Goal: Task Accomplishment & Management: Manage account settings

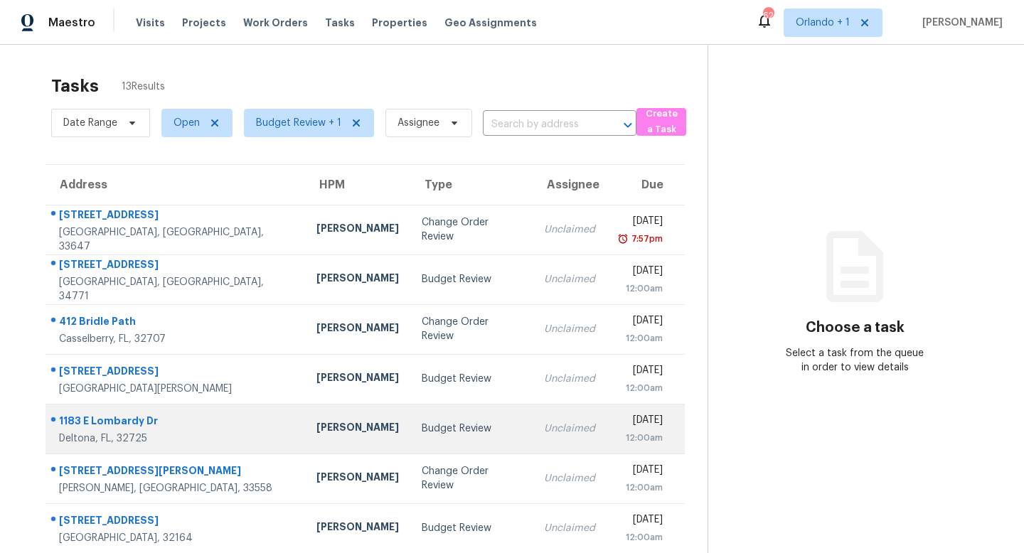
scroll to position [187, 0]
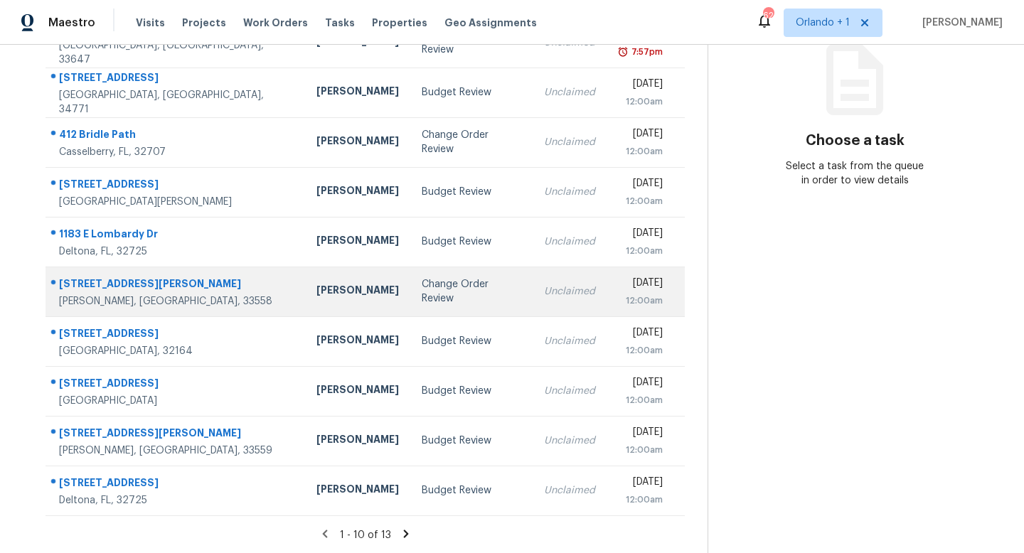
click at [422, 287] on div "Change Order Review" at bounding box center [472, 291] width 100 height 28
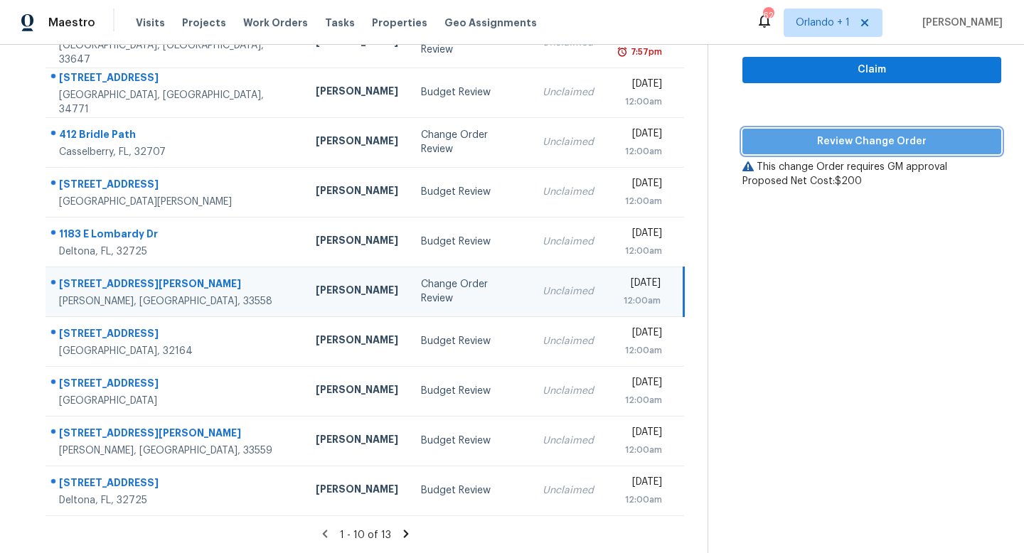
click at [870, 151] on button "Review Change Order" at bounding box center [871, 142] width 259 height 26
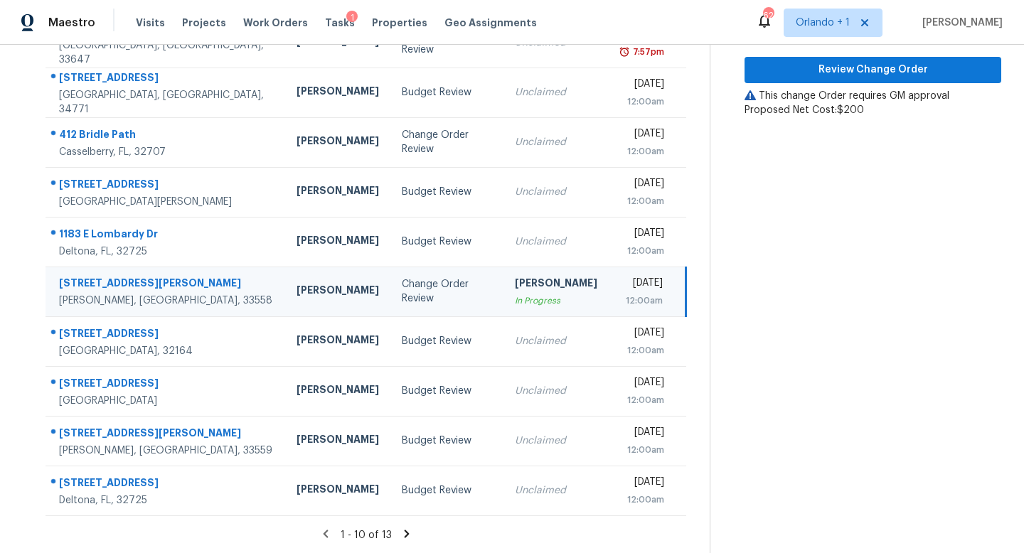
click at [404, 530] on icon at bounding box center [406, 534] width 13 height 13
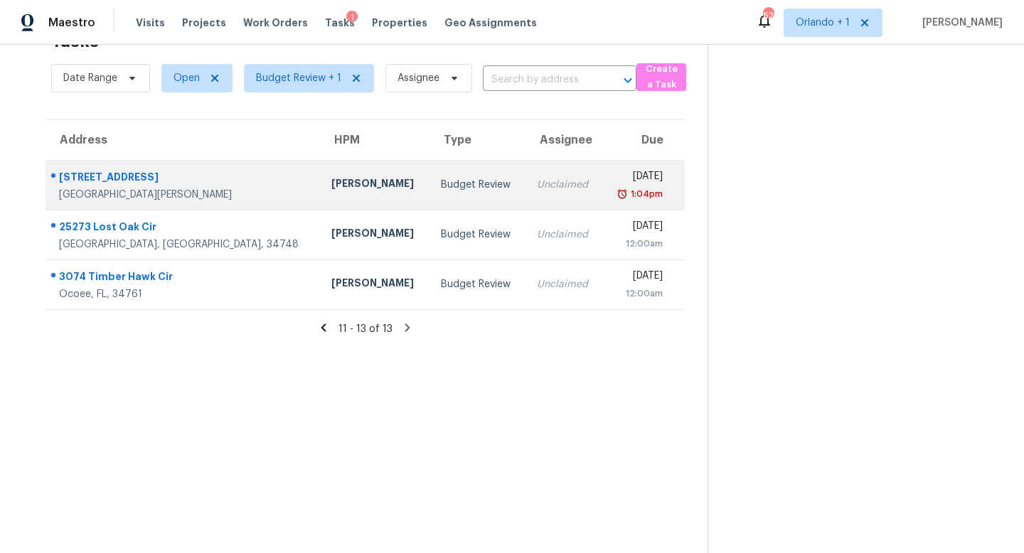
click at [441, 180] on div "Budget Review" at bounding box center [477, 185] width 73 height 14
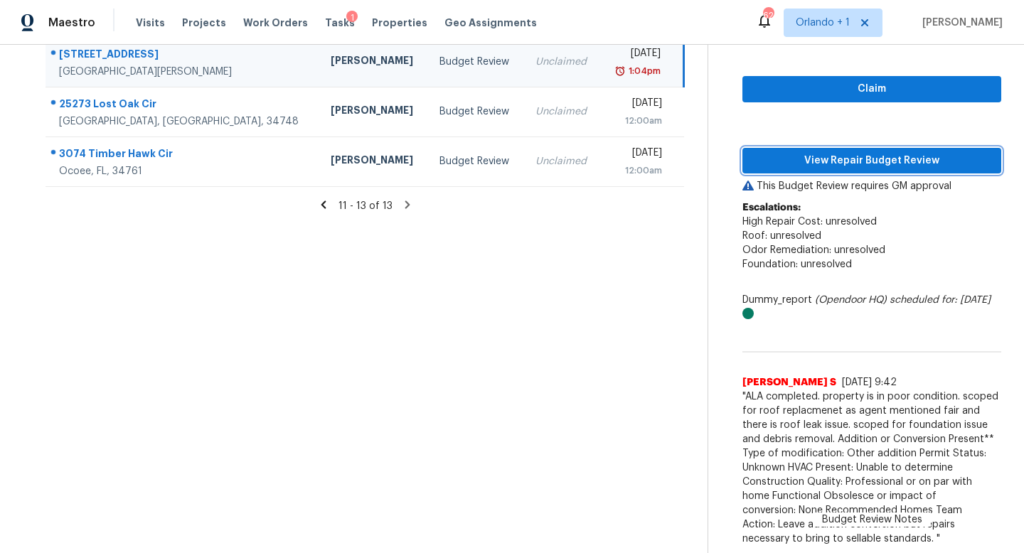
click at [876, 164] on span "View Repair Budget Review" at bounding box center [872, 161] width 236 height 18
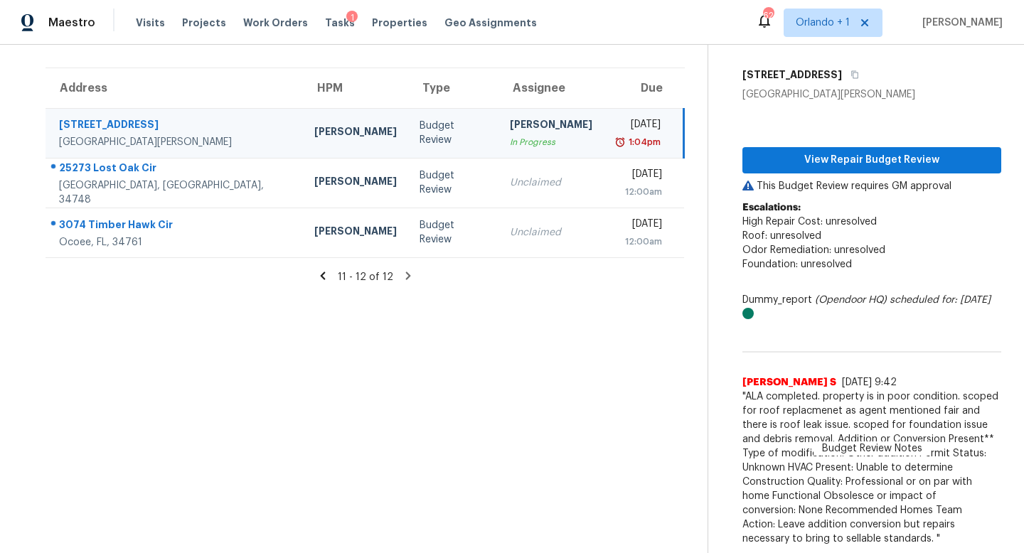
scroll to position [97, 0]
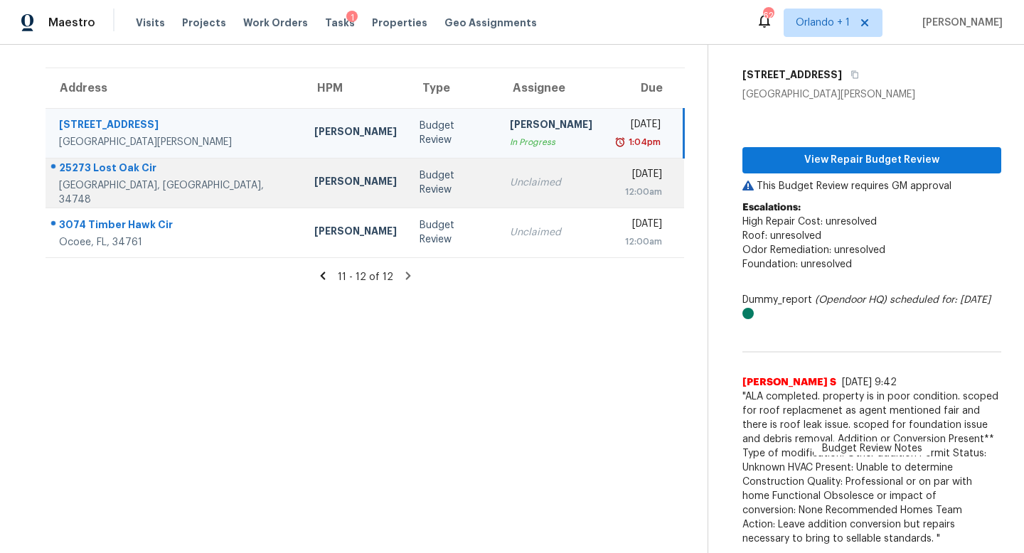
click at [498, 168] on td "Unclaimed" at bounding box center [550, 183] width 105 height 50
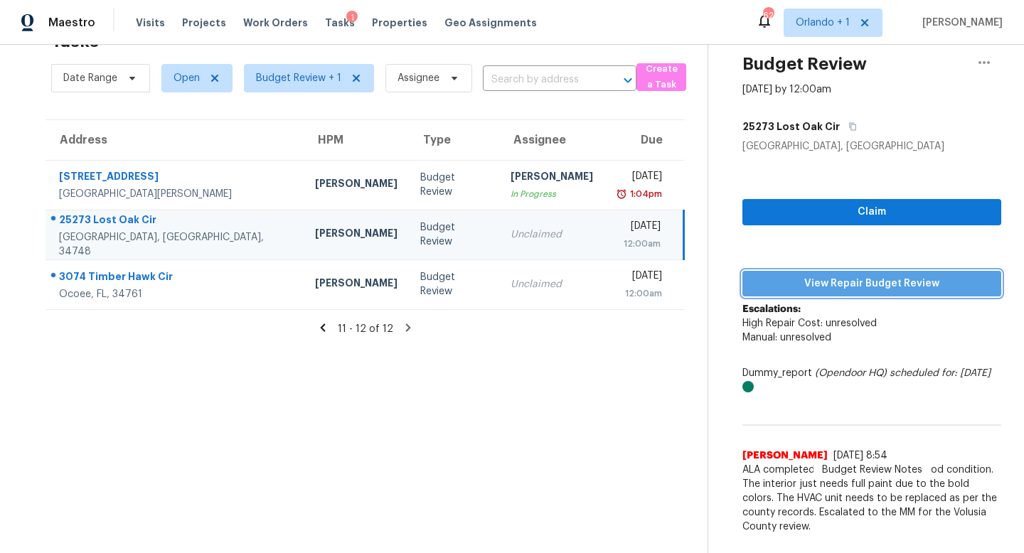
click at [863, 281] on span "View Repair Budget Review" at bounding box center [872, 284] width 236 height 18
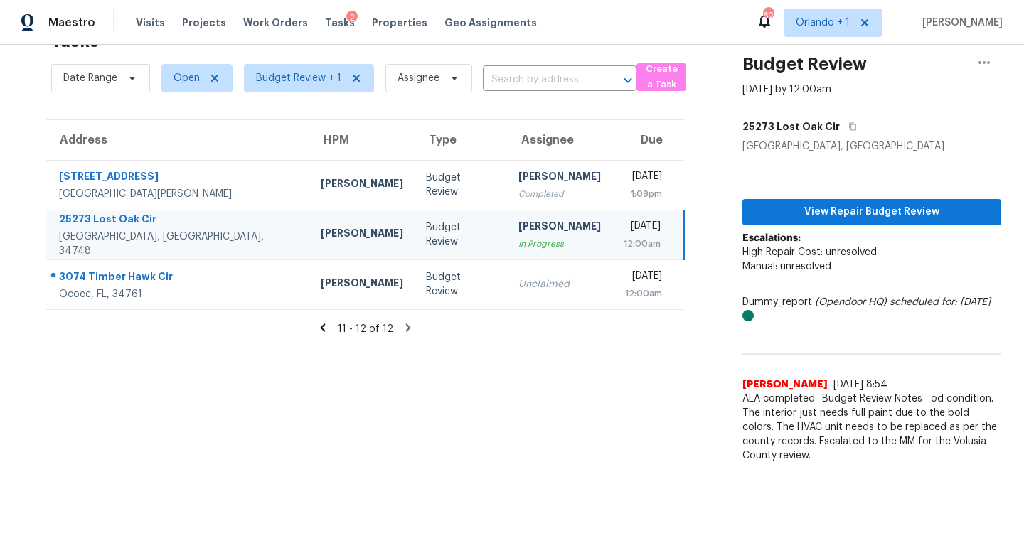
click at [328, 323] on icon at bounding box center [322, 327] width 13 height 13
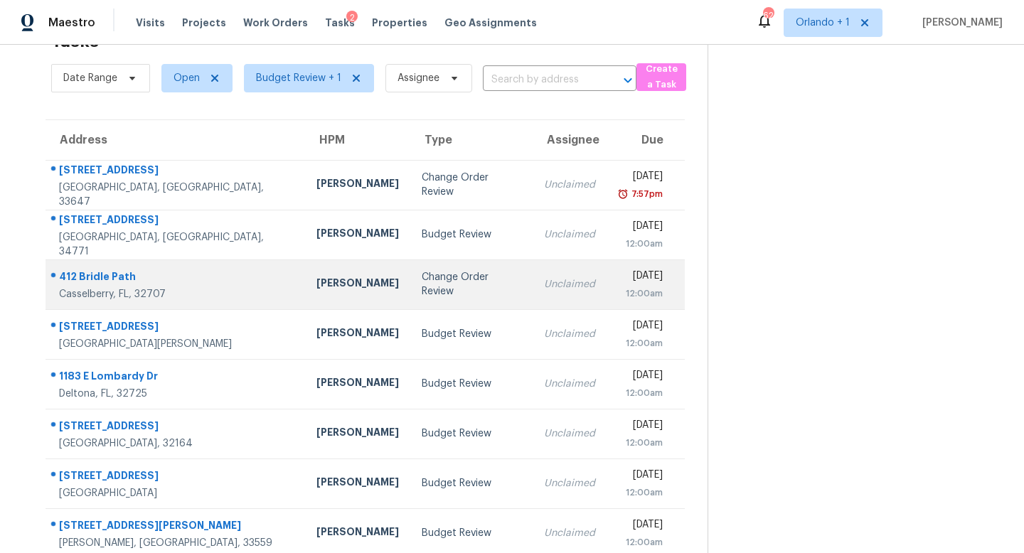
click at [422, 279] on div "Change Order Review" at bounding box center [472, 284] width 100 height 28
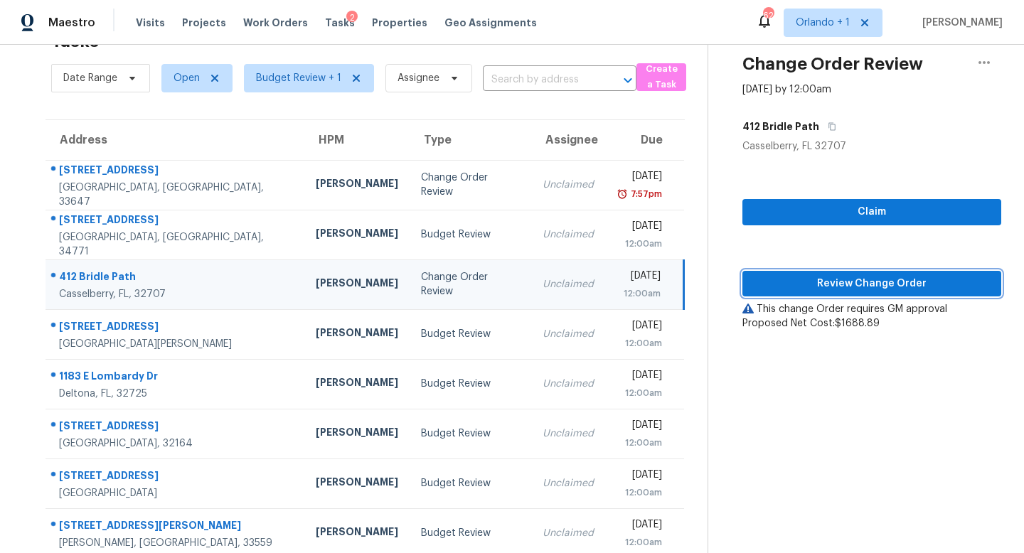
click at [870, 290] on span "Review Change Order" at bounding box center [872, 284] width 236 height 18
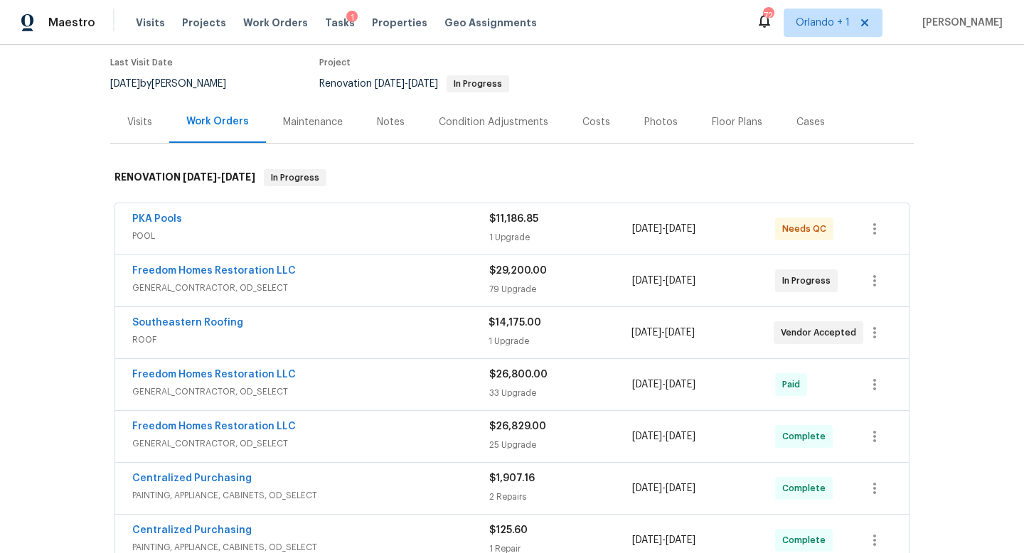
scroll to position [350, 0]
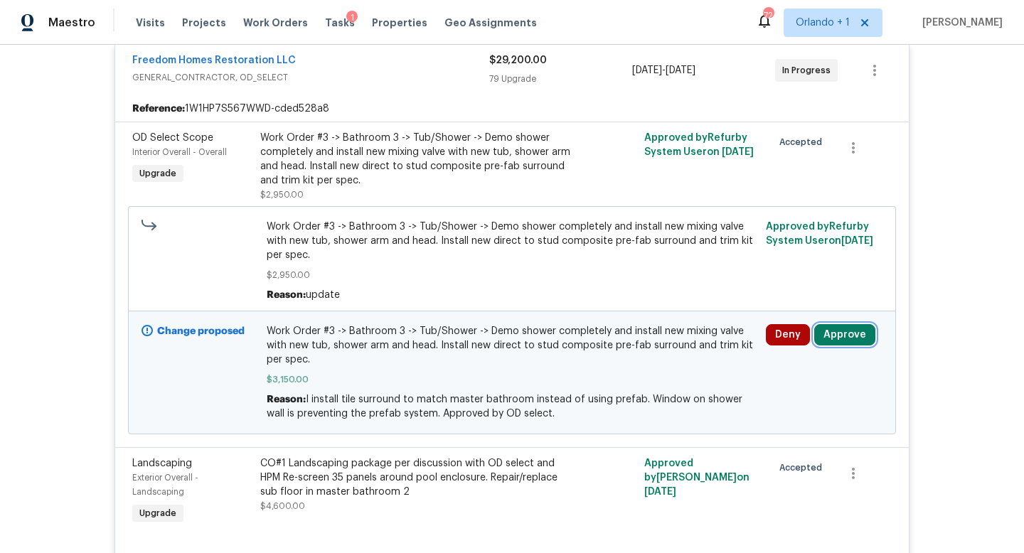
click at [843, 325] on button "Approve" at bounding box center [844, 334] width 61 height 21
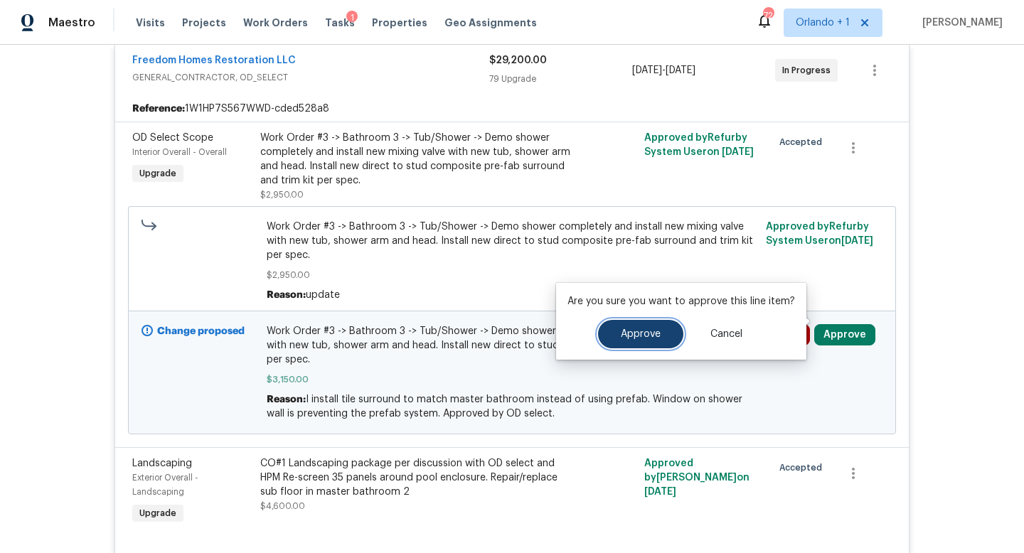
click at [636, 345] on button "Approve" at bounding box center [640, 334] width 85 height 28
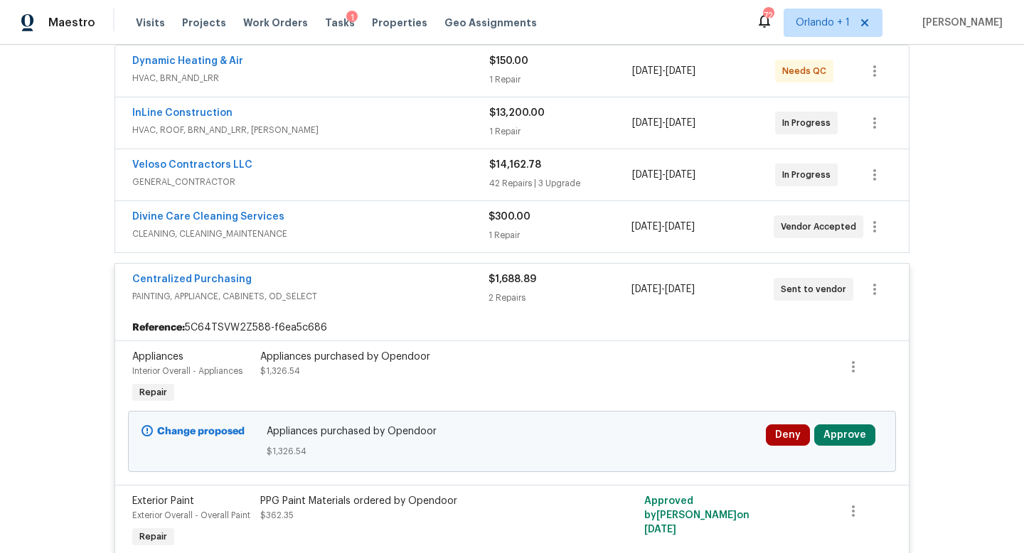
scroll to position [417, 0]
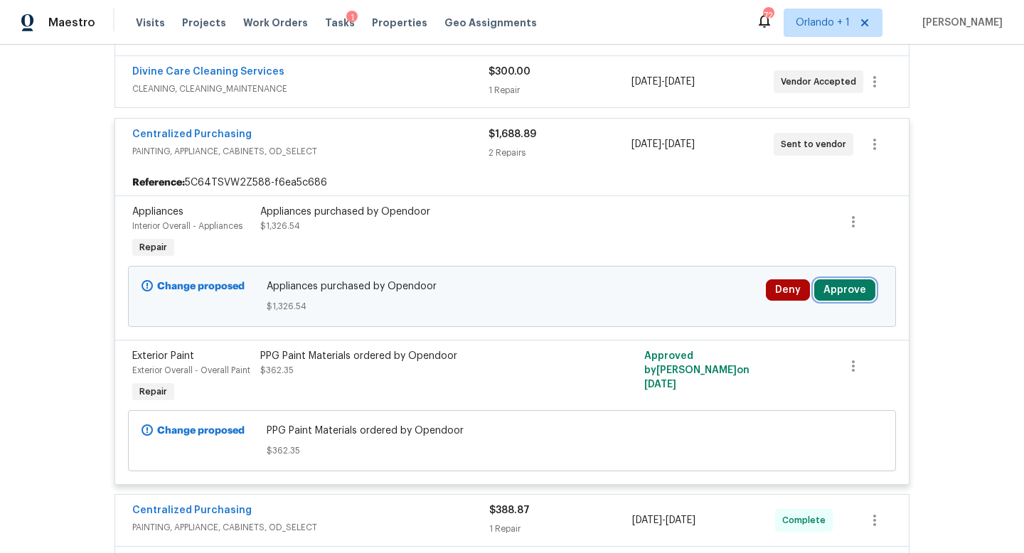
click at [854, 294] on button "Approve" at bounding box center [844, 289] width 61 height 21
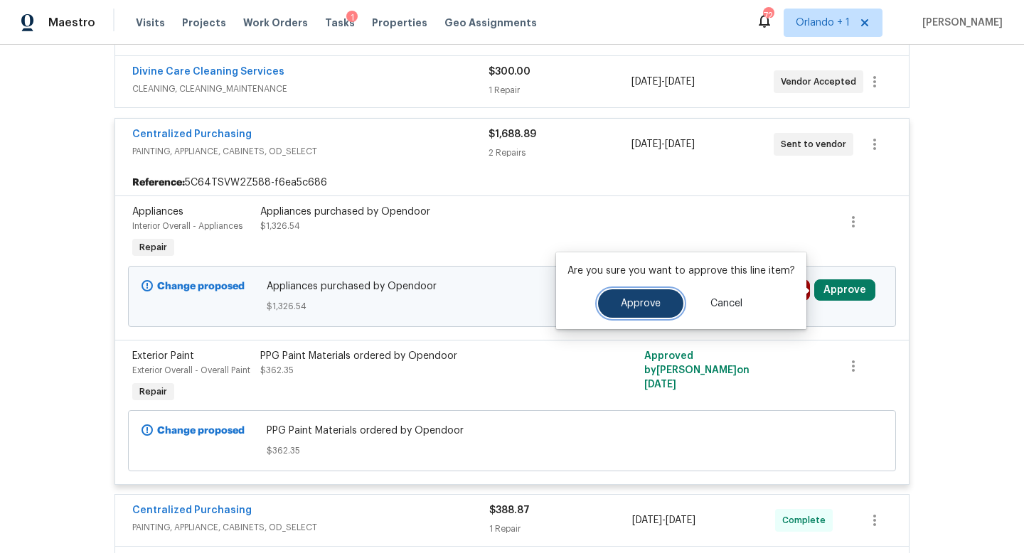
click at [629, 306] on span "Approve" at bounding box center [641, 304] width 40 height 11
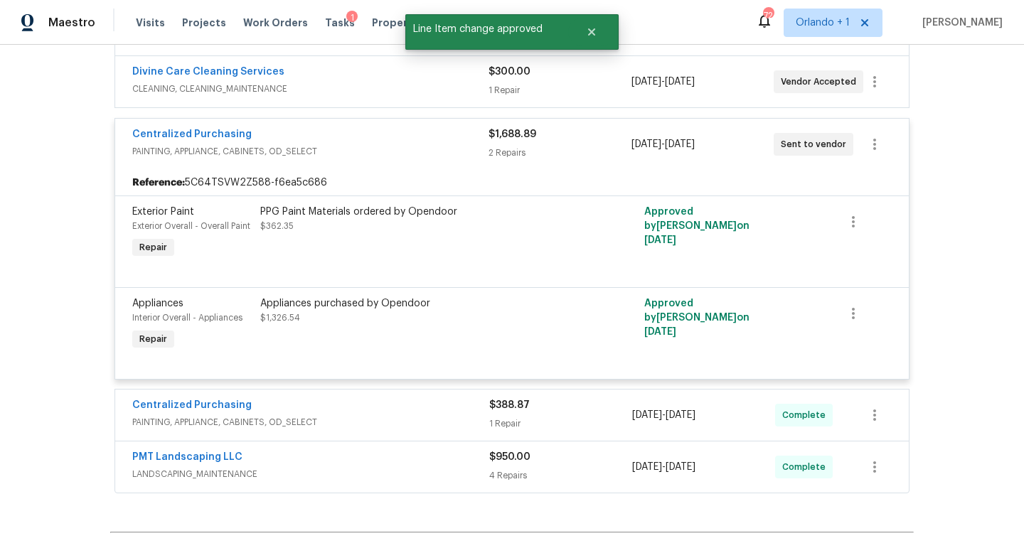
click at [415, 143] on div "Centralized Purchasing" at bounding box center [310, 135] width 356 height 17
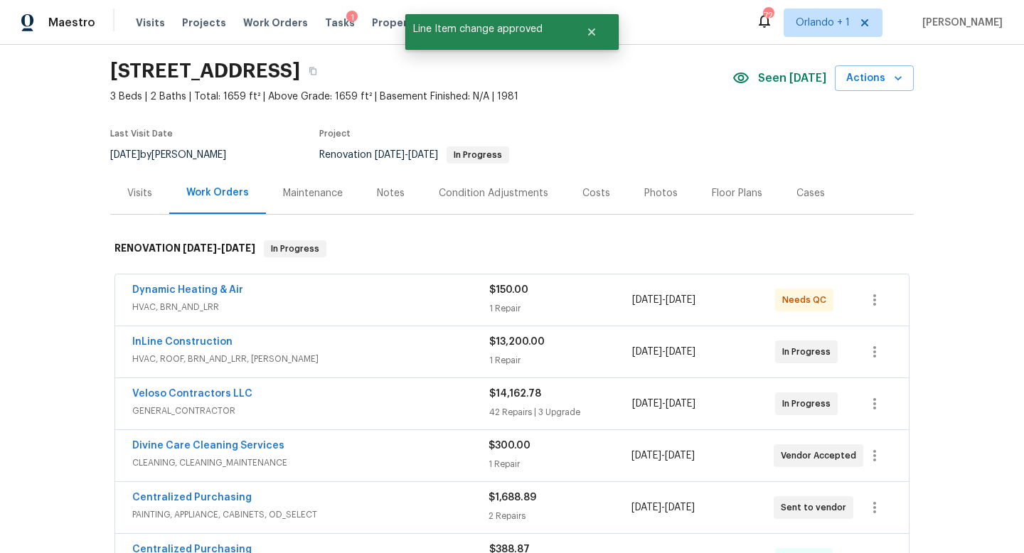
scroll to position [0, 0]
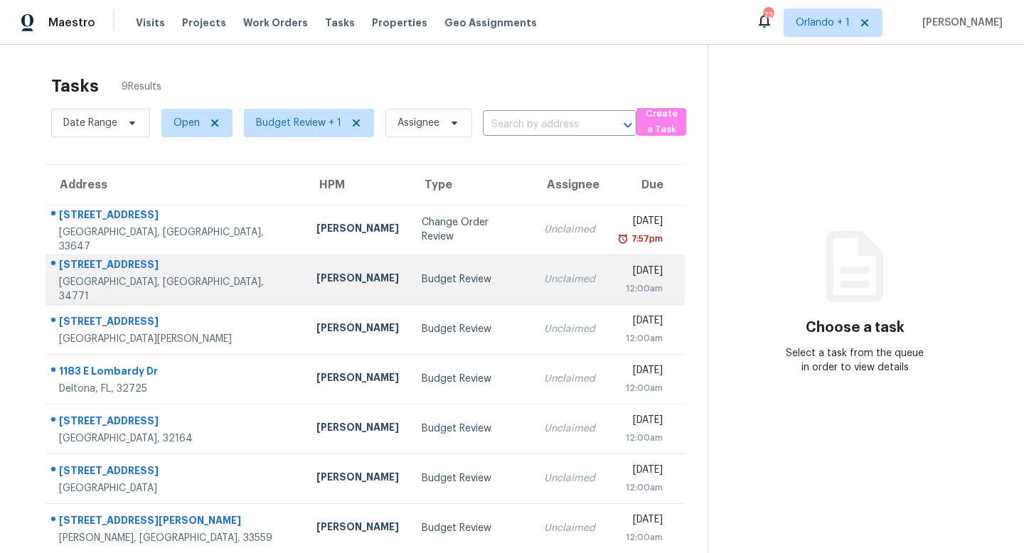
click at [533, 282] on td "Unclaimed" at bounding box center [570, 280] width 74 height 50
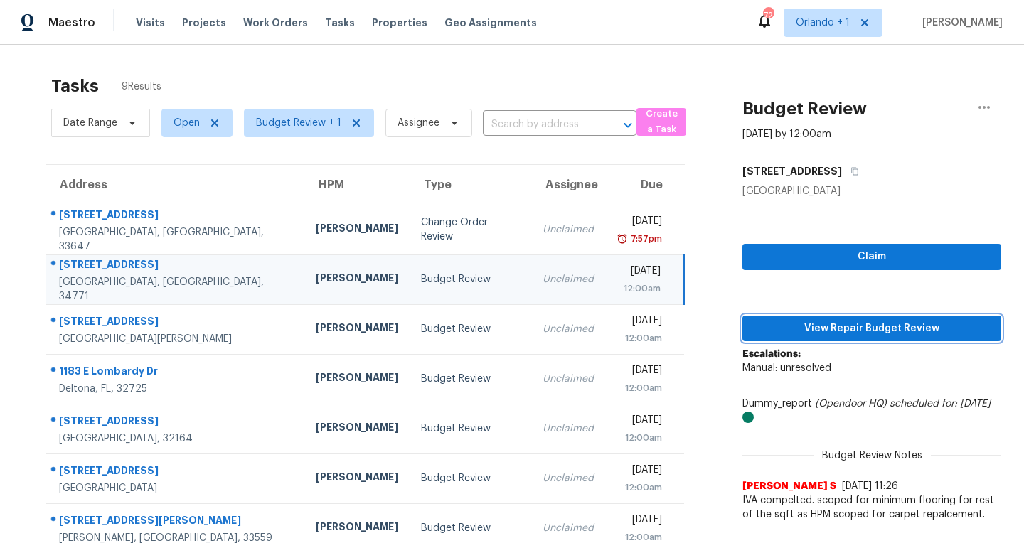
click at [875, 331] on span "View Repair Budget Review" at bounding box center [872, 329] width 236 height 18
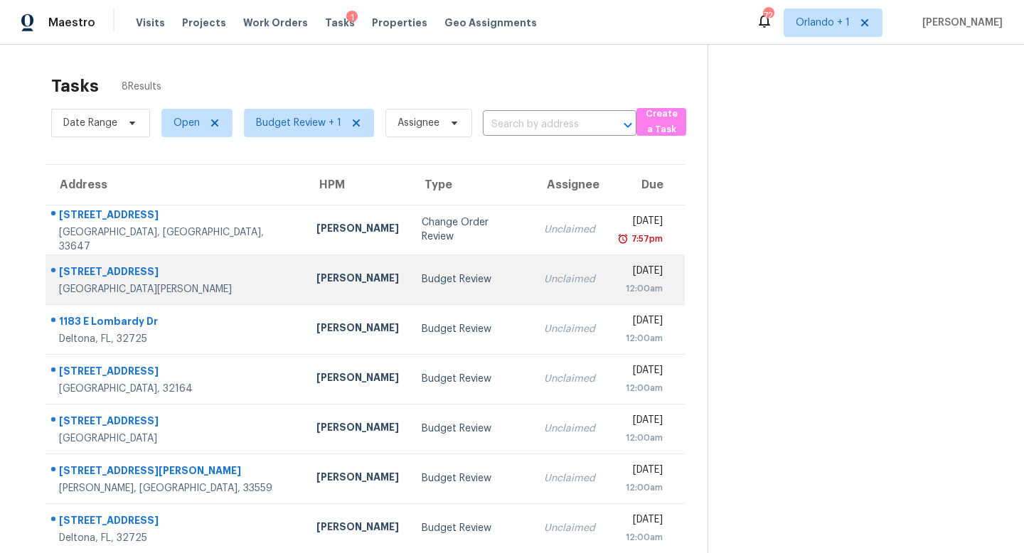
click at [422, 279] on div "Budget Review" at bounding box center [472, 279] width 100 height 14
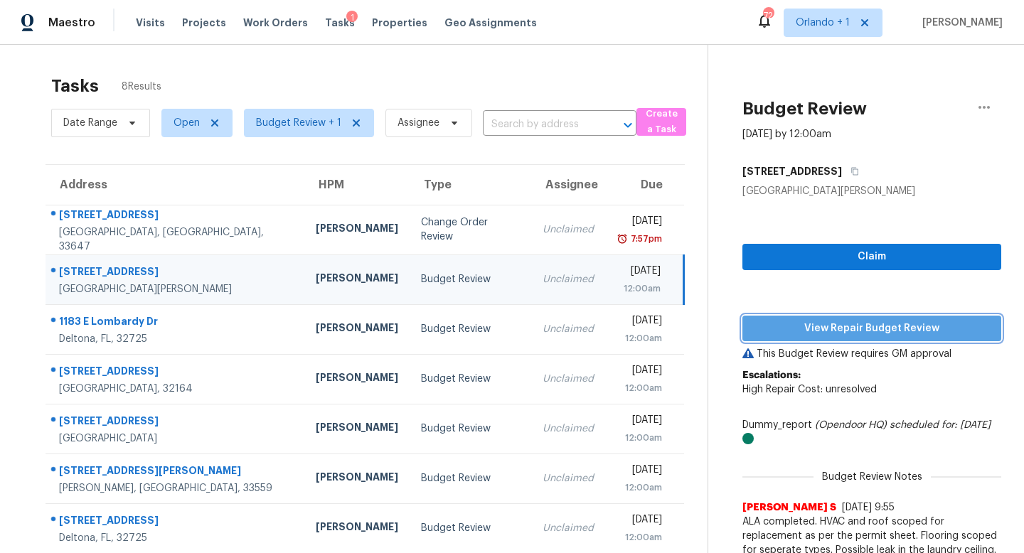
click at [864, 331] on span "View Repair Budget Review" at bounding box center [872, 329] width 236 height 18
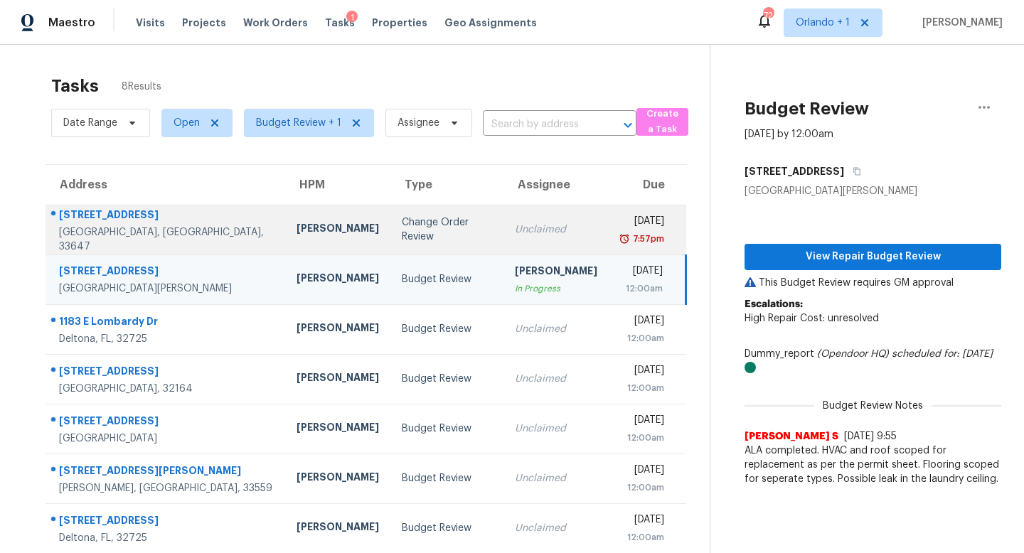
scroll to position [61, 0]
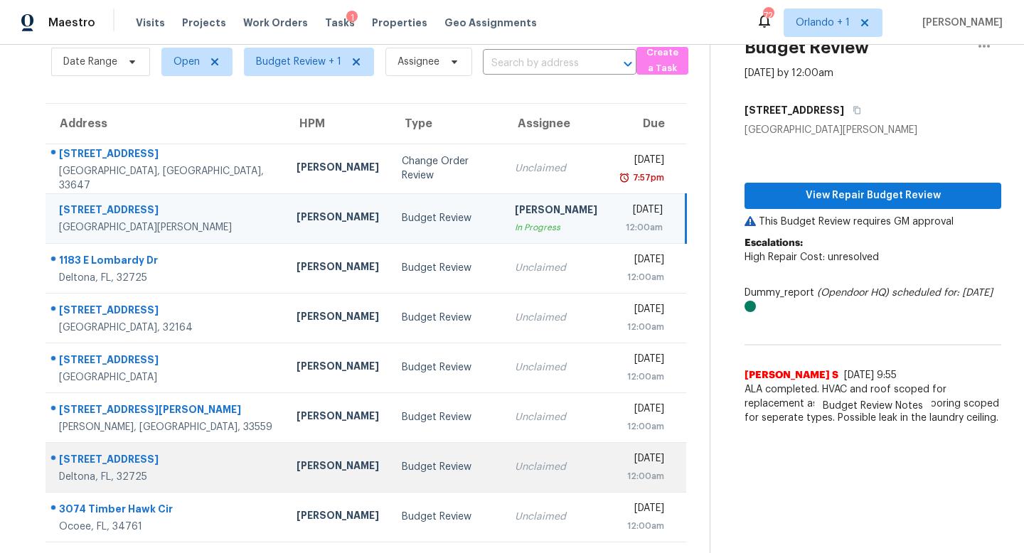
click at [402, 470] on div "Budget Review" at bounding box center [447, 467] width 90 height 14
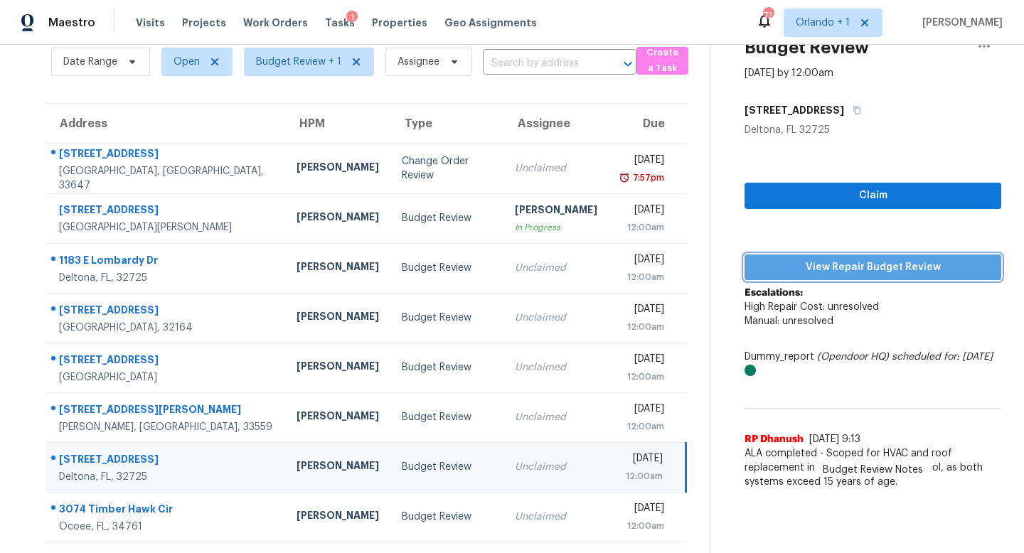
click at [843, 264] on span "View Repair Budget Review" at bounding box center [873, 268] width 234 height 18
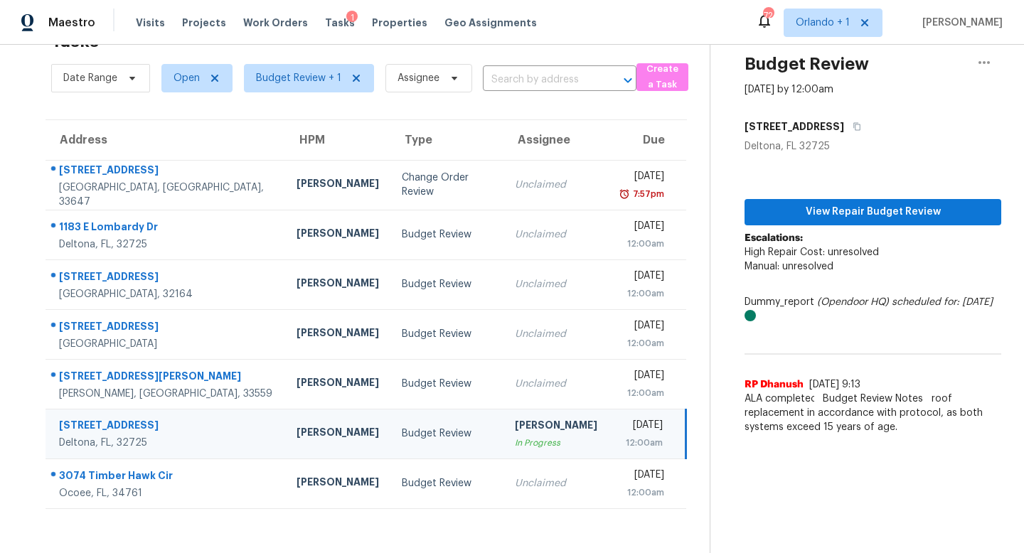
scroll to position [45, 0]
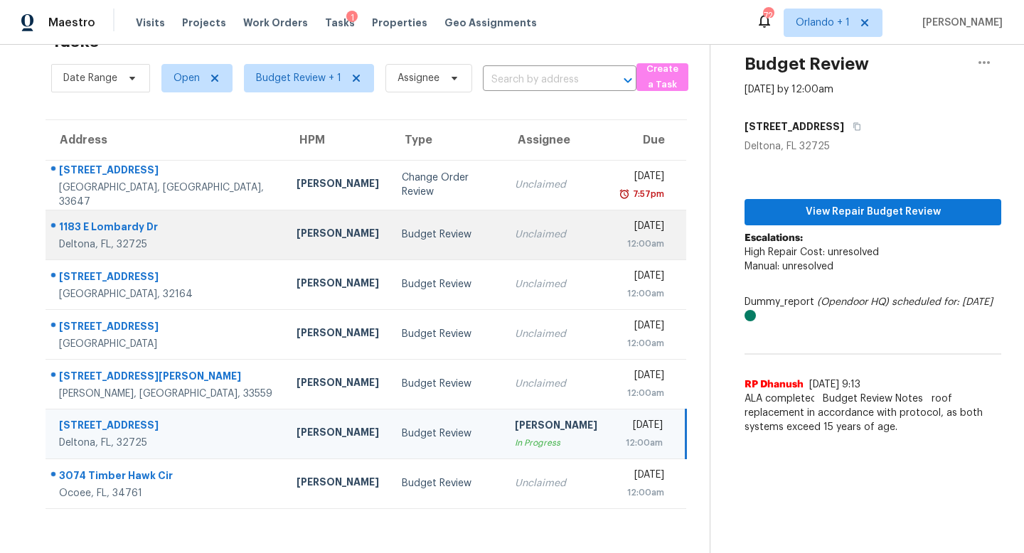
click at [503, 244] on td "Unclaimed" at bounding box center [555, 235] width 105 height 50
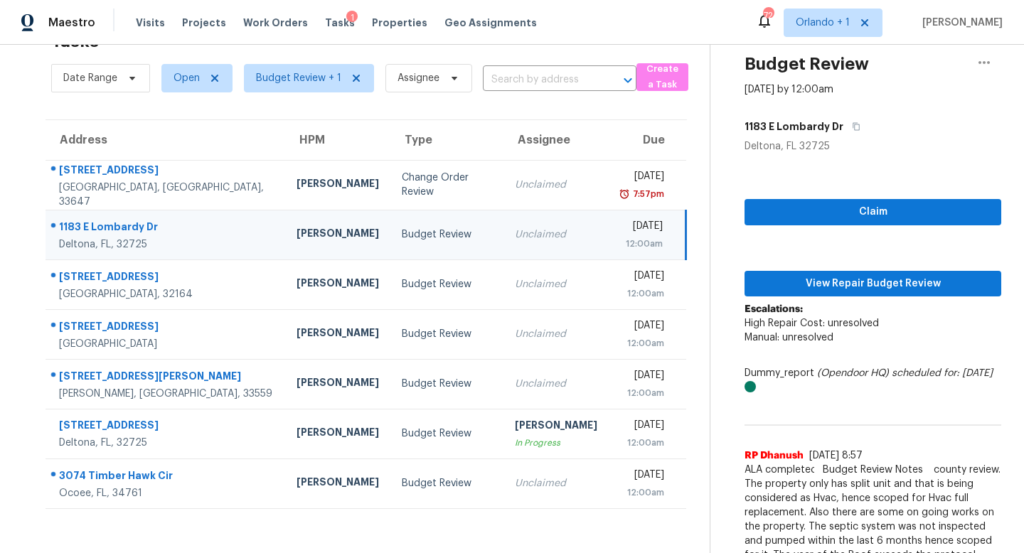
scroll to position [61, 0]
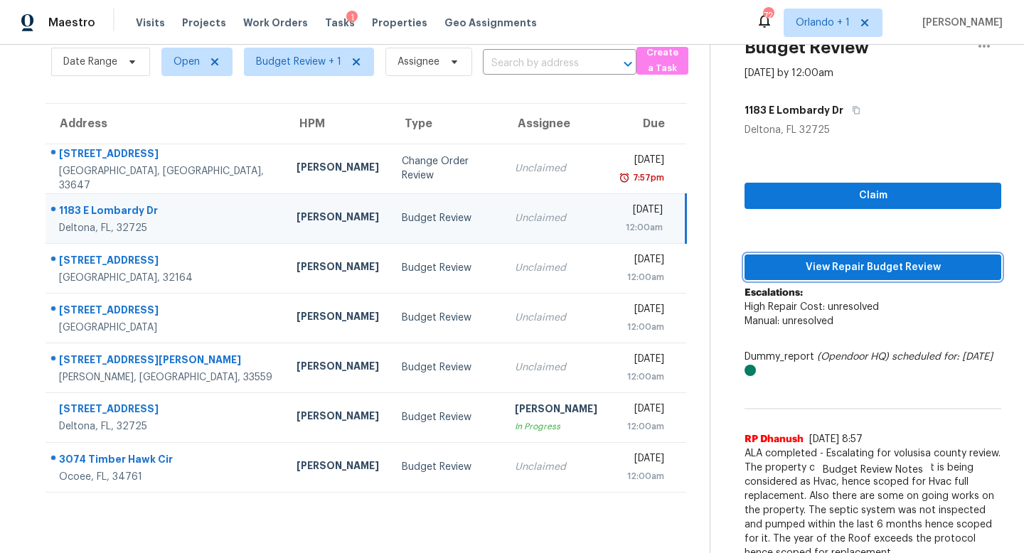
click at [870, 261] on span "View Repair Budget Review" at bounding box center [873, 268] width 234 height 18
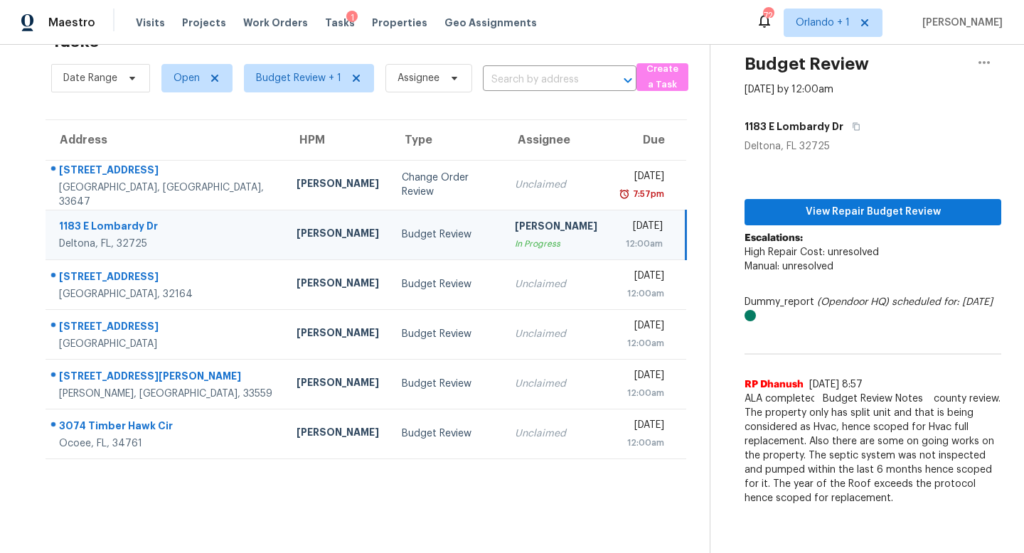
scroll to position [45, 0]
click at [515, 233] on div "[PERSON_NAME]" at bounding box center [556, 228] width 82 height 18
click at [838, 214] on span "View Repair Budget Review" at bounding box center [873, 212] width 234 height 18
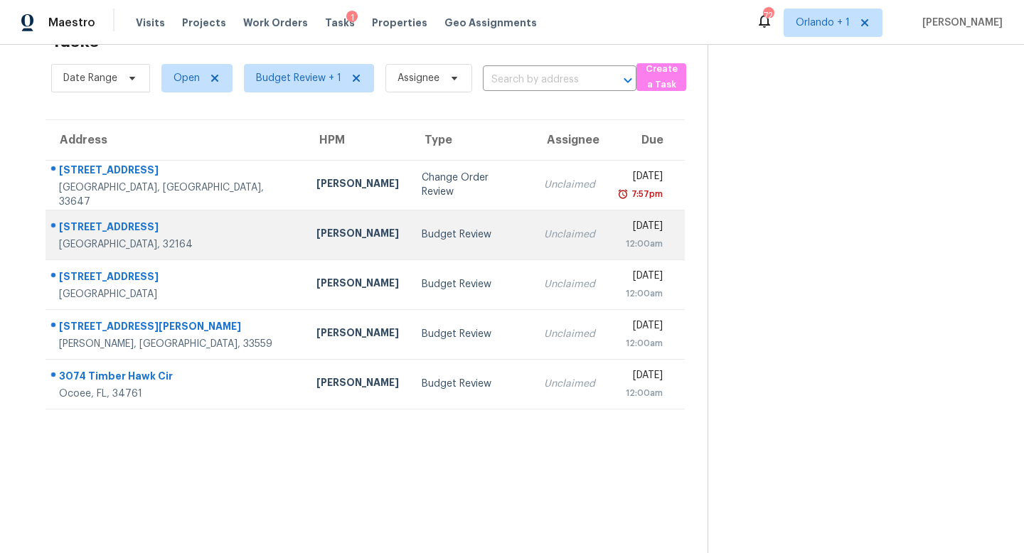
click at [544, 239] on div "Unclaimed" at bounding box center [569, 235] width 51 height 14
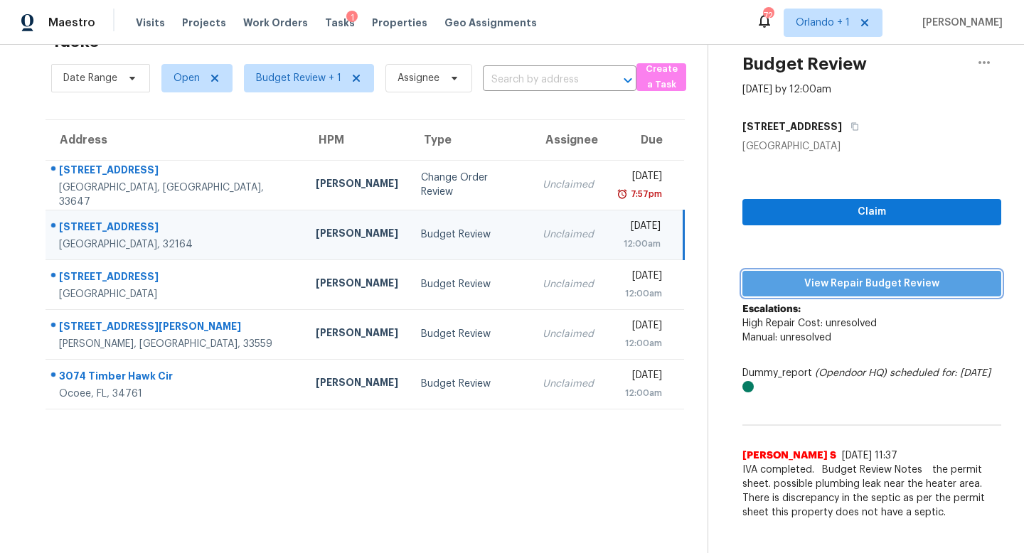
click at [857, 277] on span "View Repair Budget Review" at bounding box center [872, 284] width 236 height 18
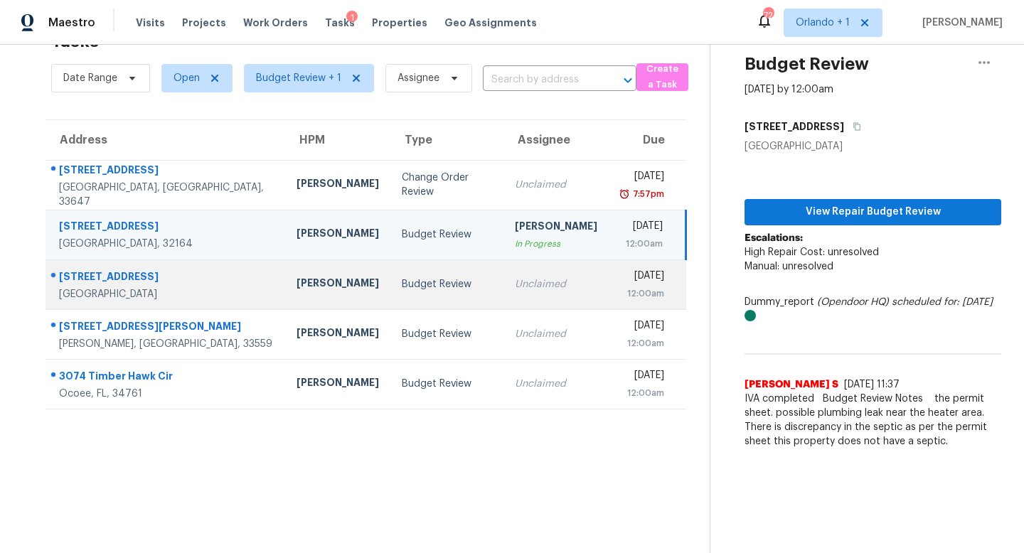
click at [439, 279] on td "Budget Review" at bounding box center [446, 285] width 113 height 50
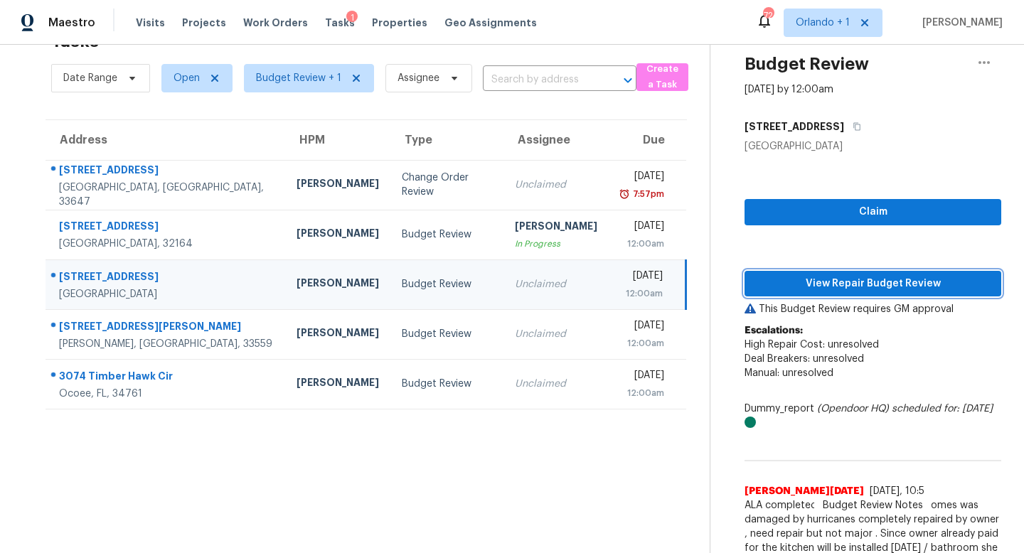
click at [862, 287] on span "View Repair Budget Review" at bounding box center [873, 284] width 234 height 18
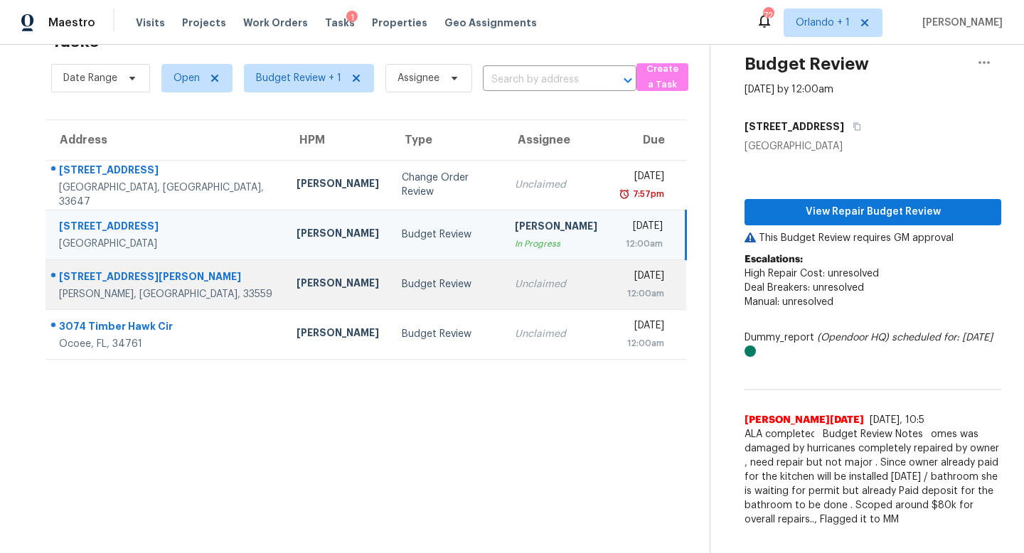
click at [417, 279] on div "Budget Review" at bounding box center [447, 284] width 90 height 14
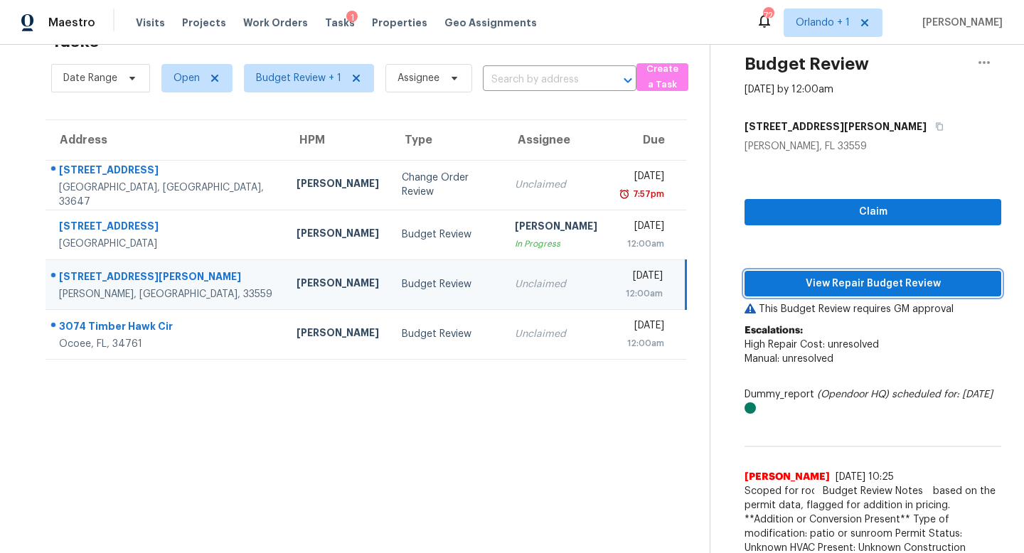
click at [809, 278] on span "View Repair Budget Review" at bounding box center [873, 284] width 234 height 18
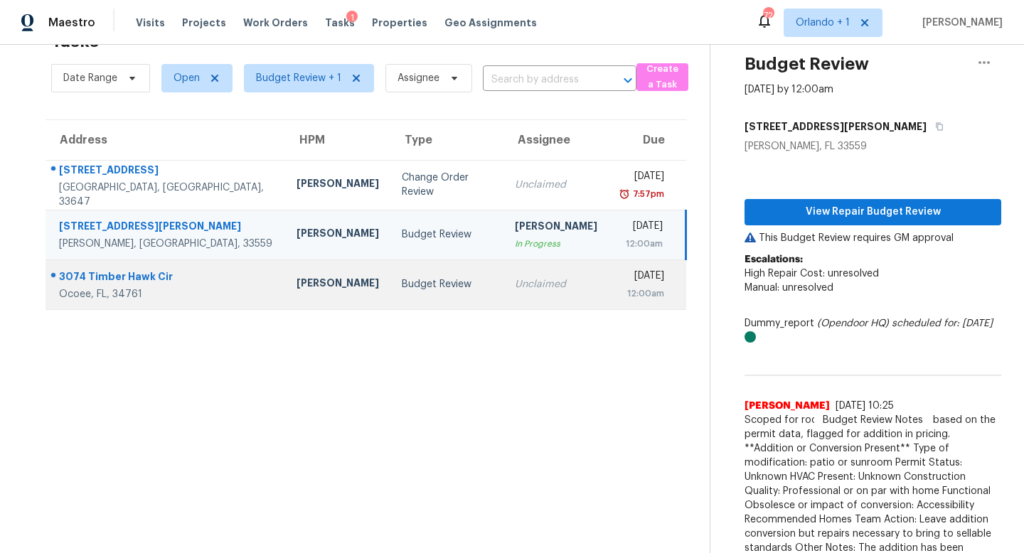
click at [429, 285] on div "Budget Review" at bounding box center [447, 284] width 90 height 14
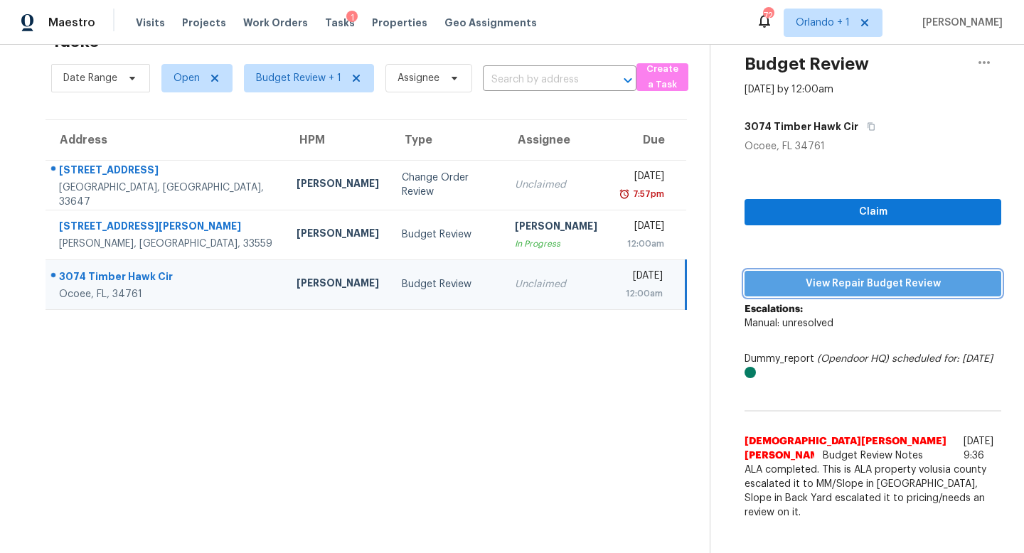
click at [836, 281] on span "View Repair Budget Review" at bounding box center [873, 284] width 234 height 18
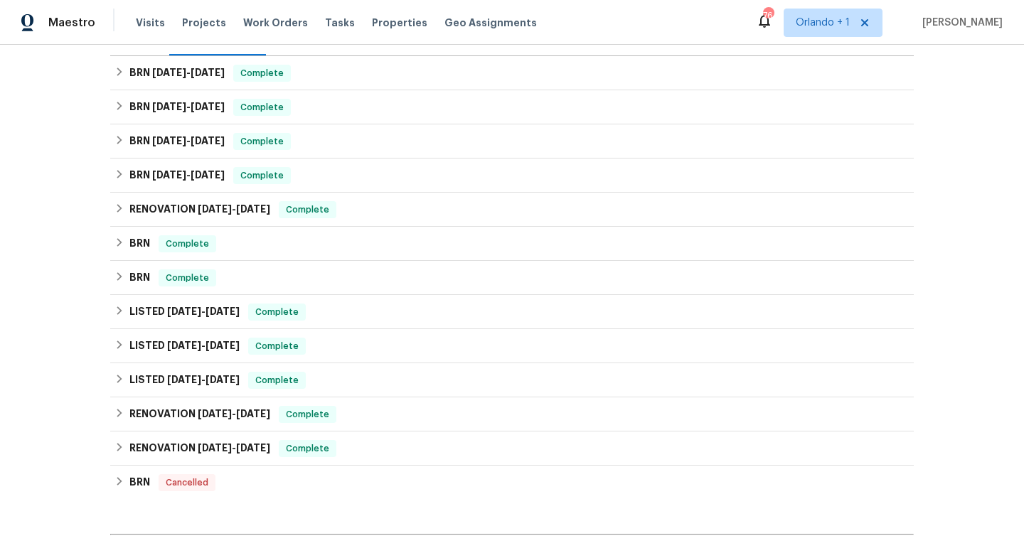
scroll to position [366, 0]
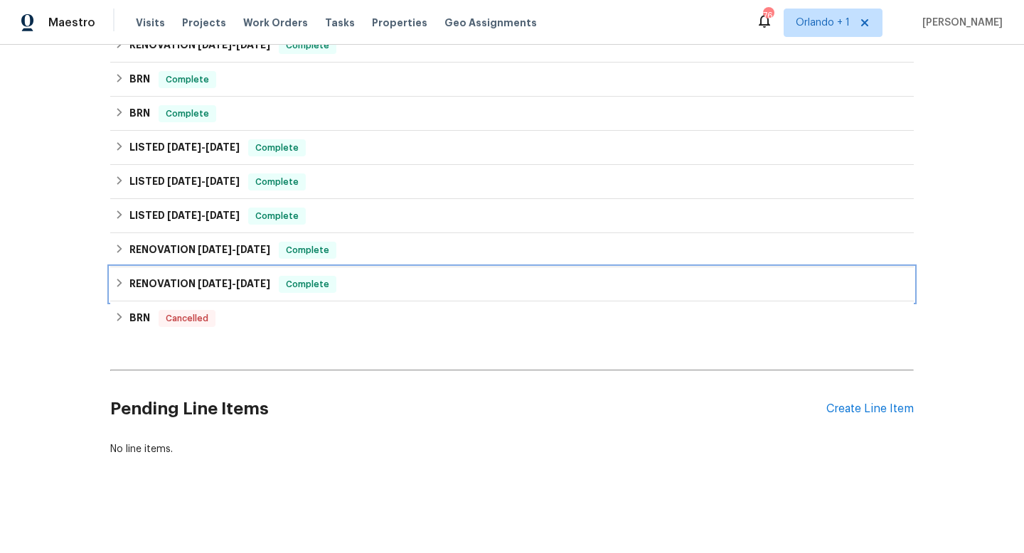
click at [126, 279] on div "RENOVATION 12/16/24 - 12/23/24 Complete" at bounding box center [511, 284] width 795 height 17
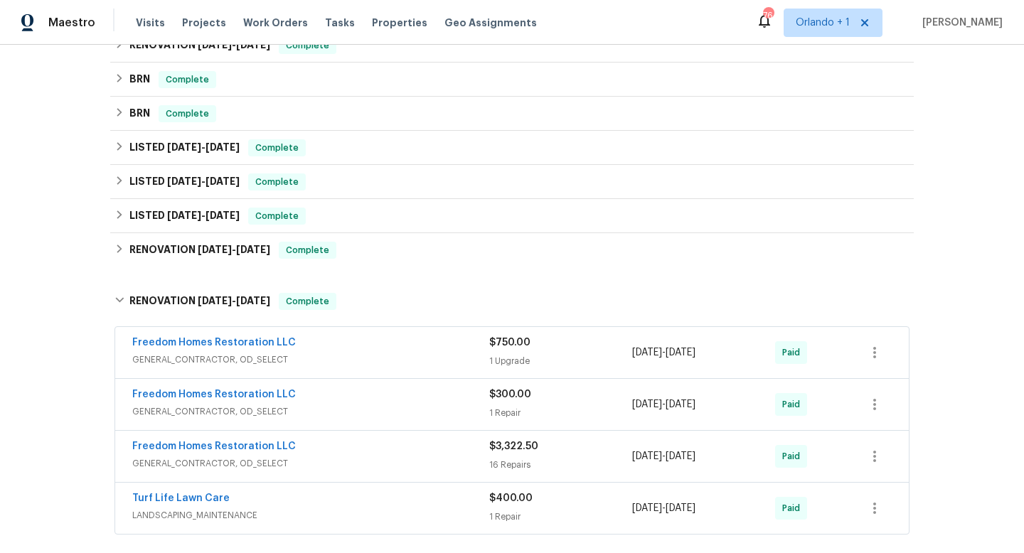
click at [378, 454] on div "Freedom Homes Restoration LLC" at bounding box center [310, 447] width 357 height 17
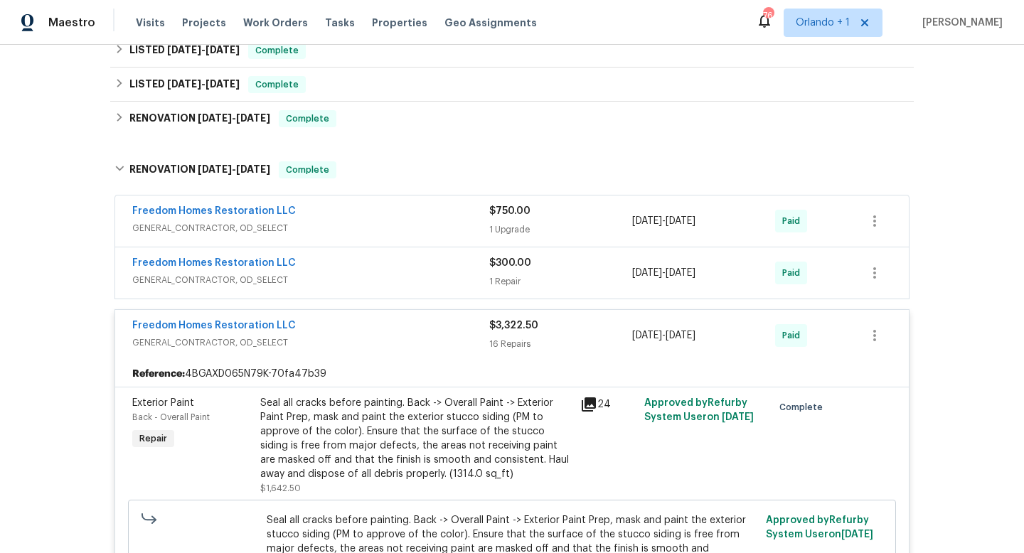
scroll to position [447, 0]
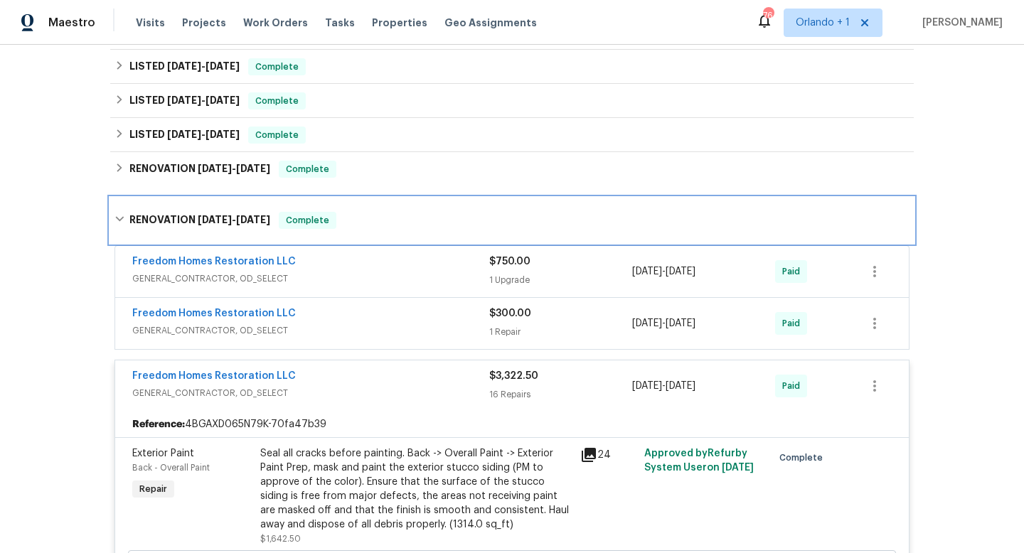
click at [122, 223] on icon at bounding box center [119, 219] width 10 height 10
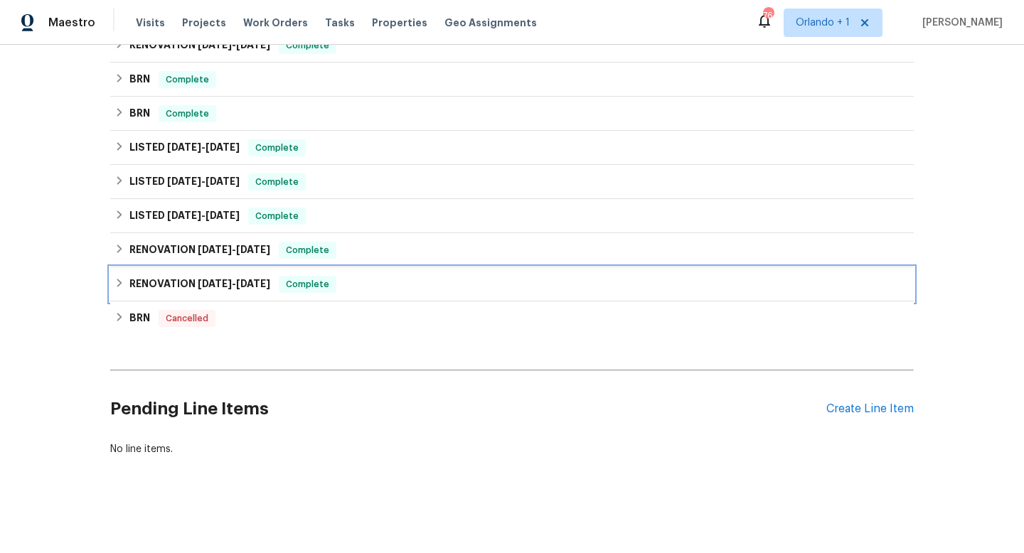
scroll to position [366, 0]
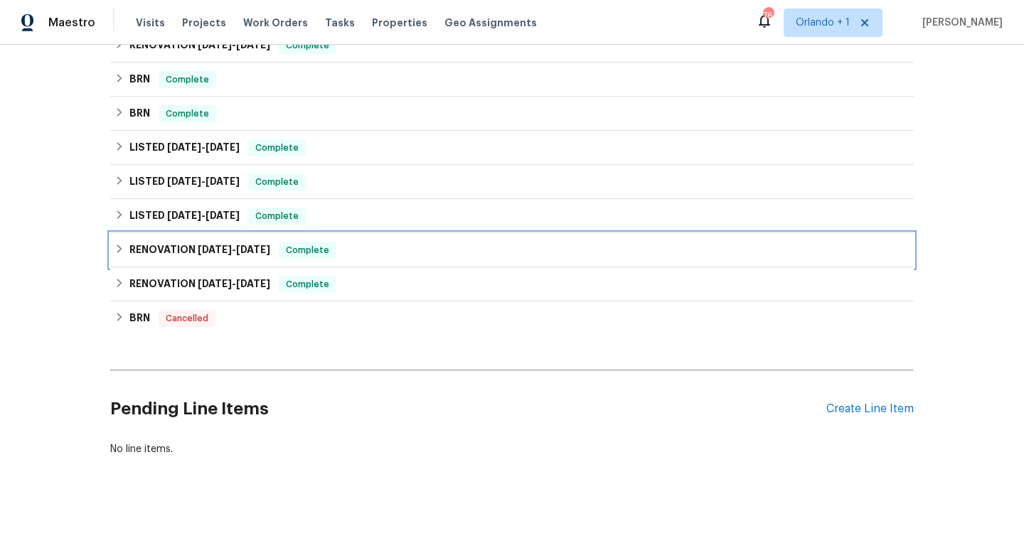
click at [179, 250] on h6 "RENOVATION 12/28/24 - 12/28/24" at bounding box center [199, 250] width 141 height 17
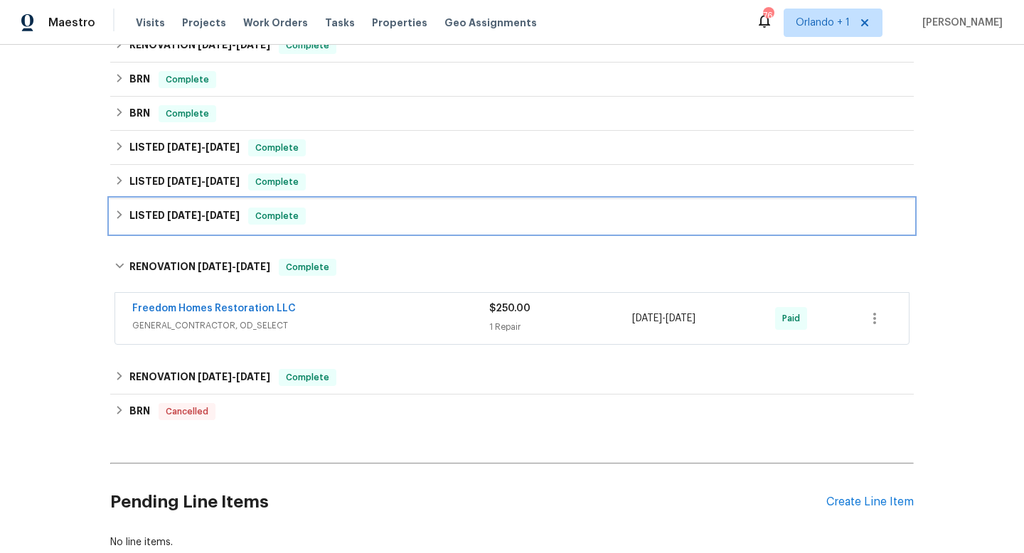
click at [160, 207] on div "LISTED 3/10/25 - 3/21/25 Complete" at bounding box center [511, 216] width 803 height 34
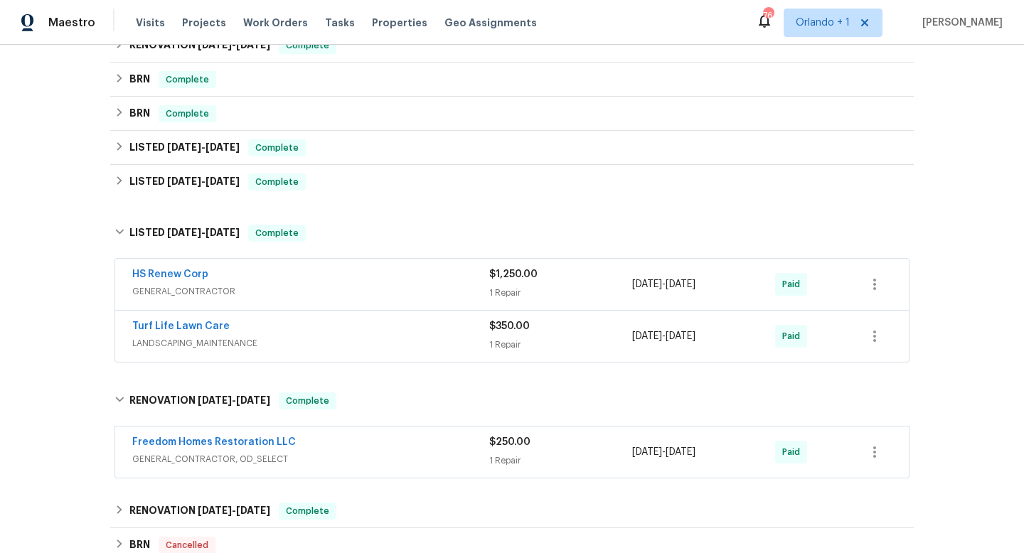
click at [248, 279] on div "HS Renew Corp" at bounding box center [310, 275] width 357 height 17
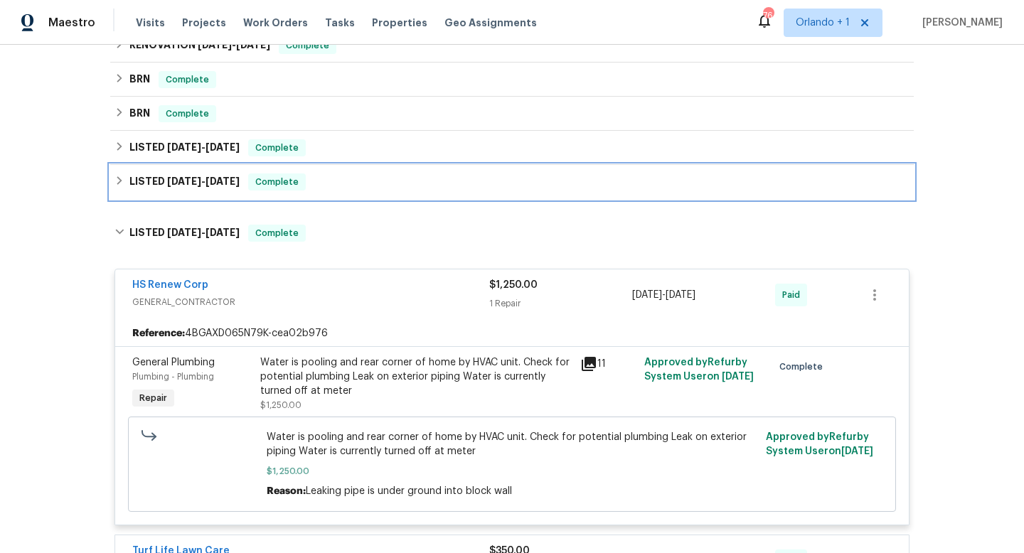
click at [203, 186] on span "3/27/25 - 4/3/25" at bounding box center [203, 181] width 73 height 10
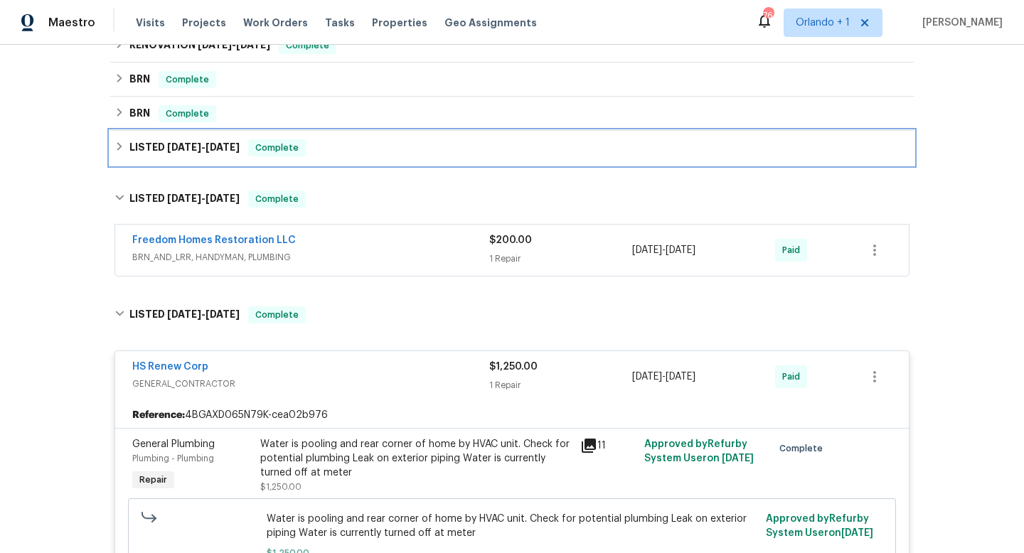
click at [204, 151] on span "4/14/25 - 4/28/25" at bounding box center [203, 147] width 73 height 10
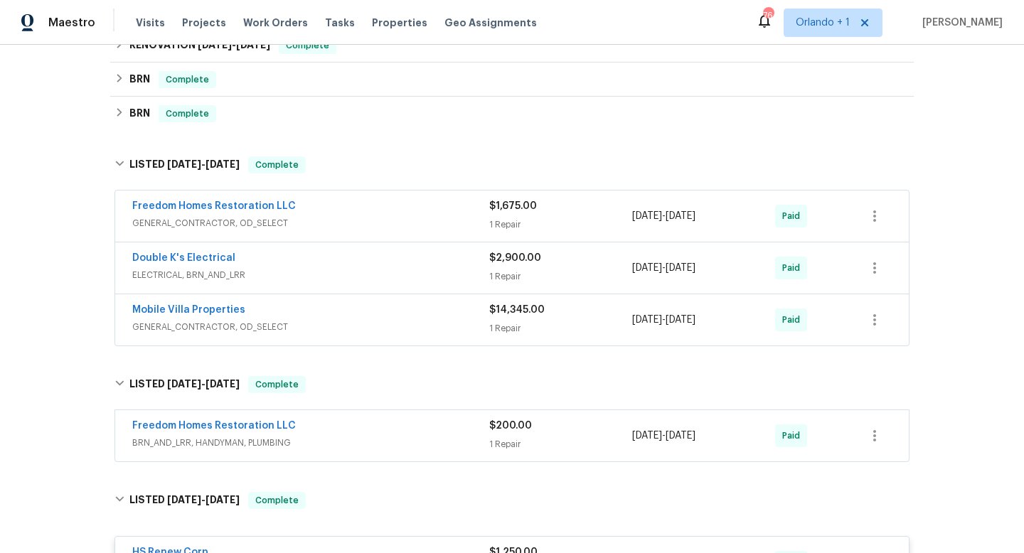
click at [314, 260] on div "Double K's Electrical" at bounding box center [310, 259] width 357 height 17
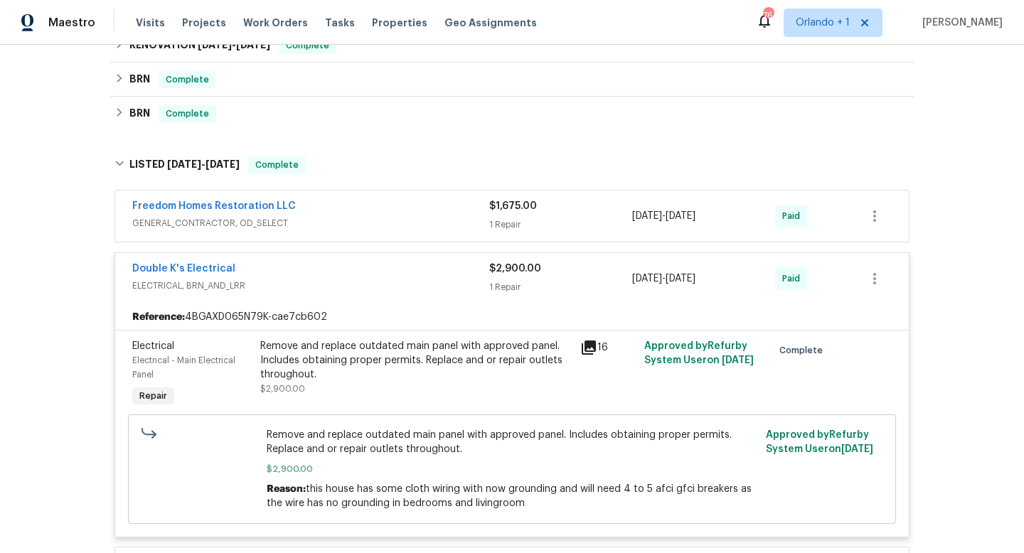
click at [589, 347] on icon at bounding box center [589, 348] width 14 height 14
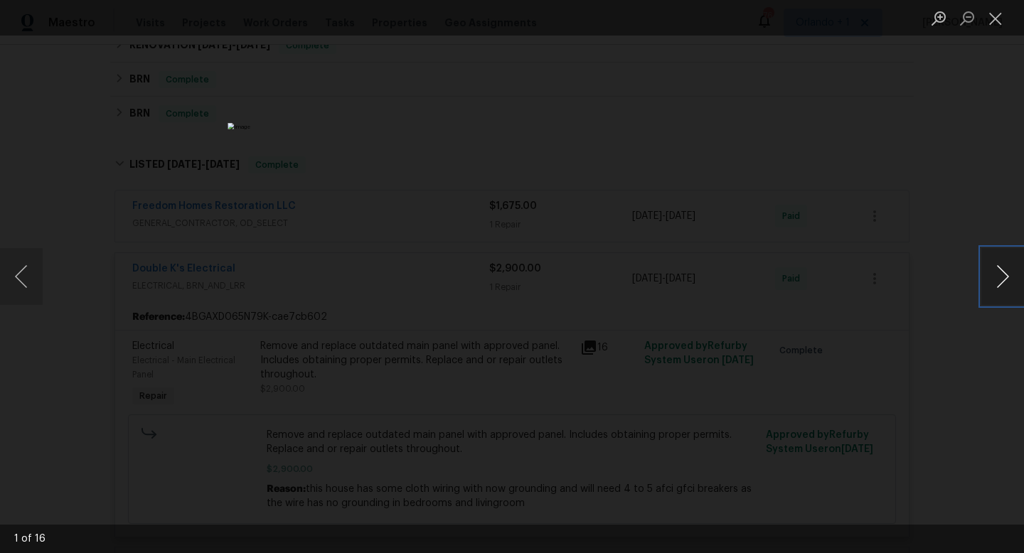
click at [1005, 279] on button "Next image" at bounding box center [1002, 276] width 43 height 57
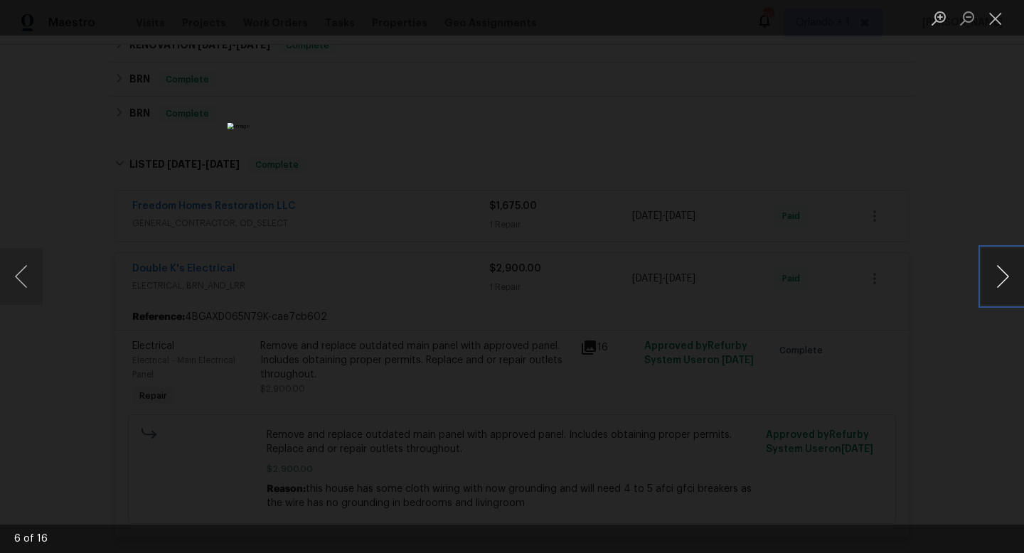
click at [1005, 279] on button "Next image" at bounding box center [1002, 276] width 43 height 57
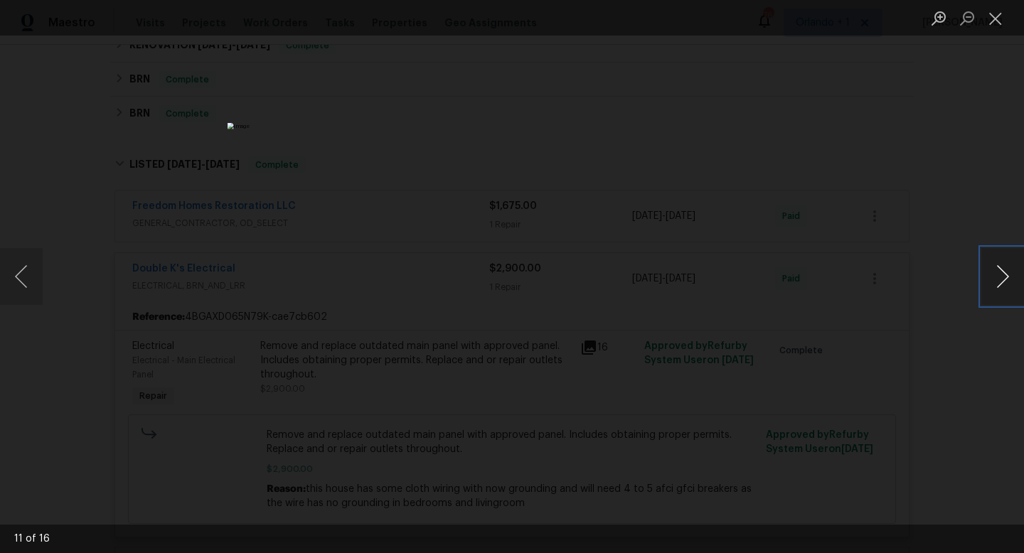
click at [1005, 279] on button "Next image" at bounding box center [1002, 276] width 43 height 57
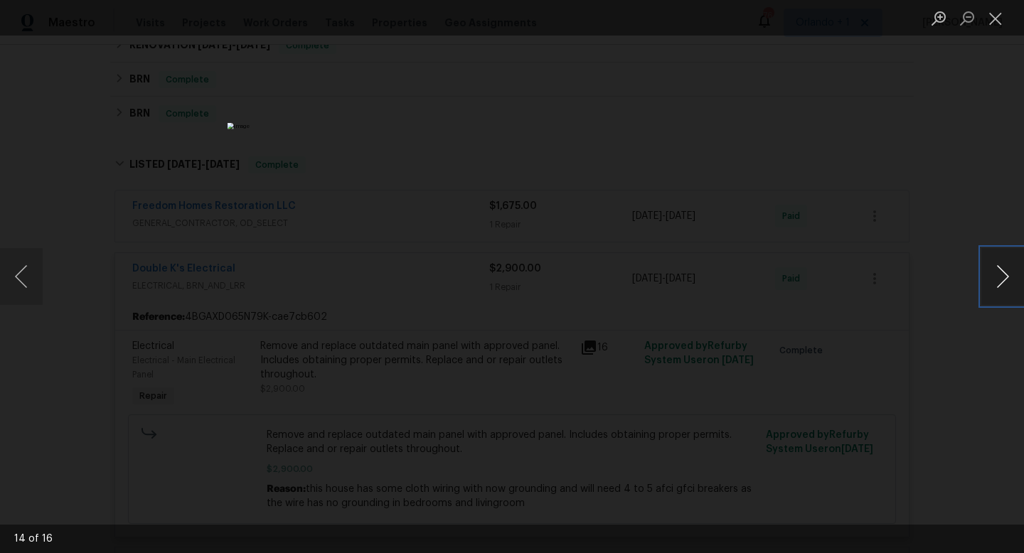
click at [1005, 279] on button "Next image" at bounding box center [1002, 276] width 43 height 57
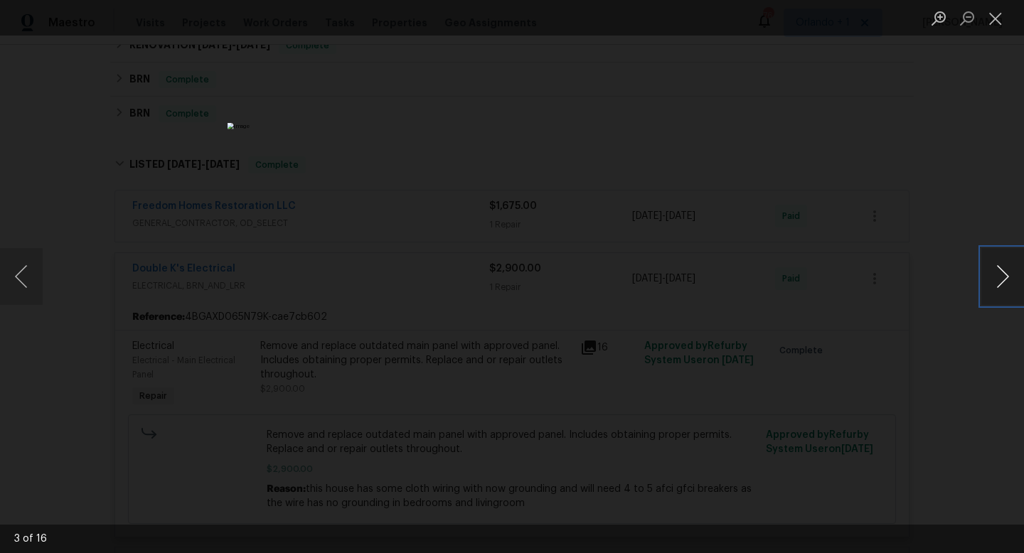
click at [1005, 279] on button "Next image" at bounding box center [1002, 276] width 43 height 57
click at [891, 248] on div "Lightbox" at bounding box center [512, 276] width 1024 height 553
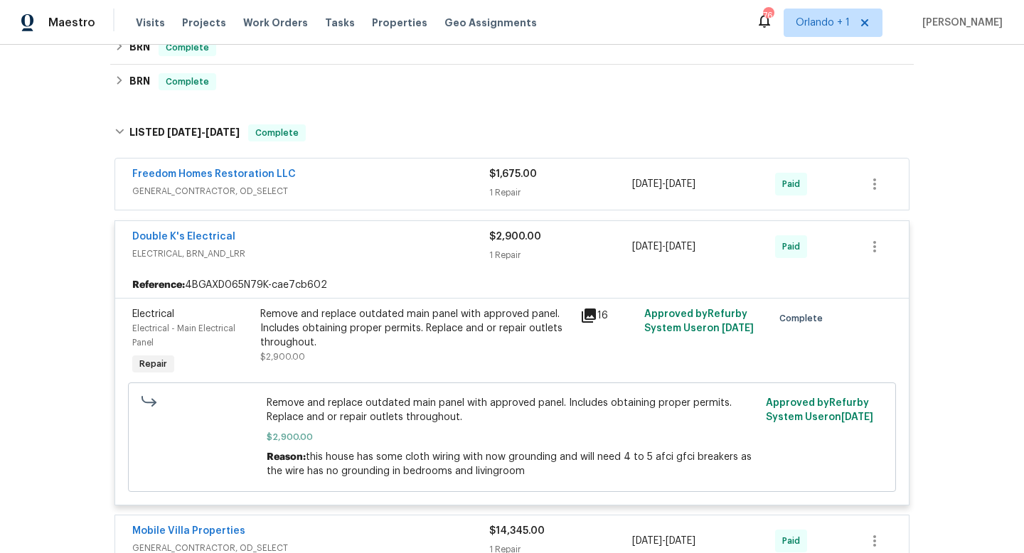
scroll to position [447, 0]
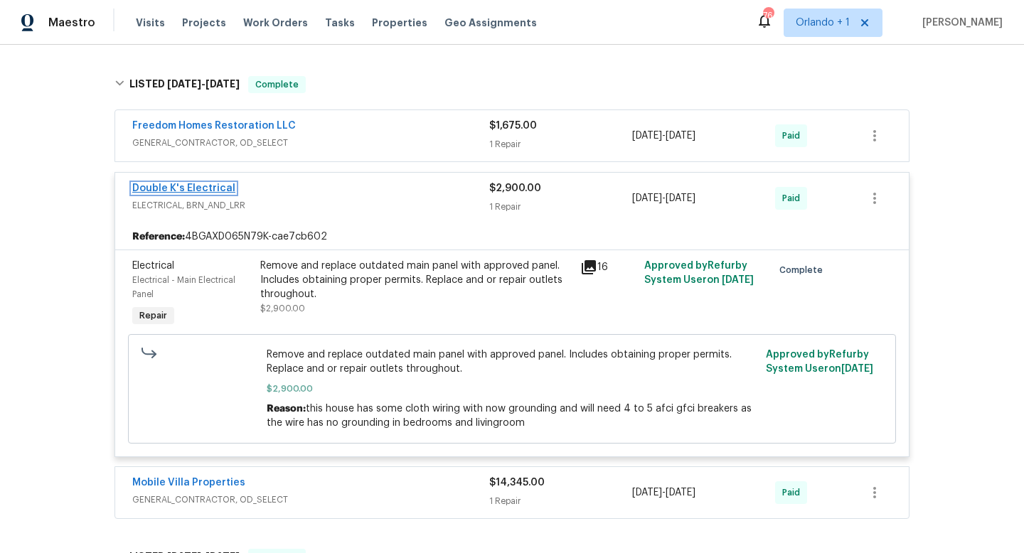
click at [205, 185] on link "Double K's Electrical" at bounding box center [183, 188] width 103 height 10
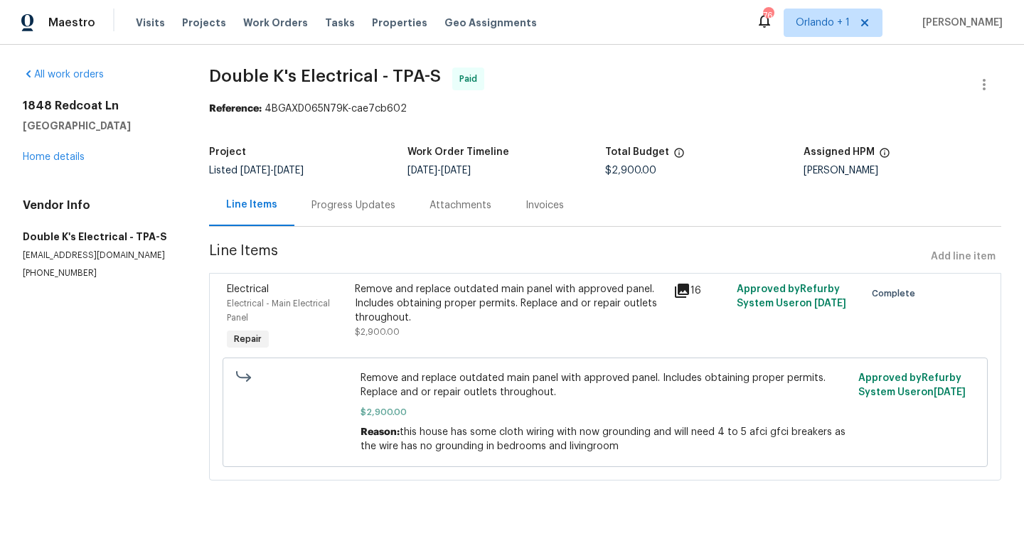
click at [354, 204] on div "Progress Updates" at bounding box center [353, 205] width 84 height 14
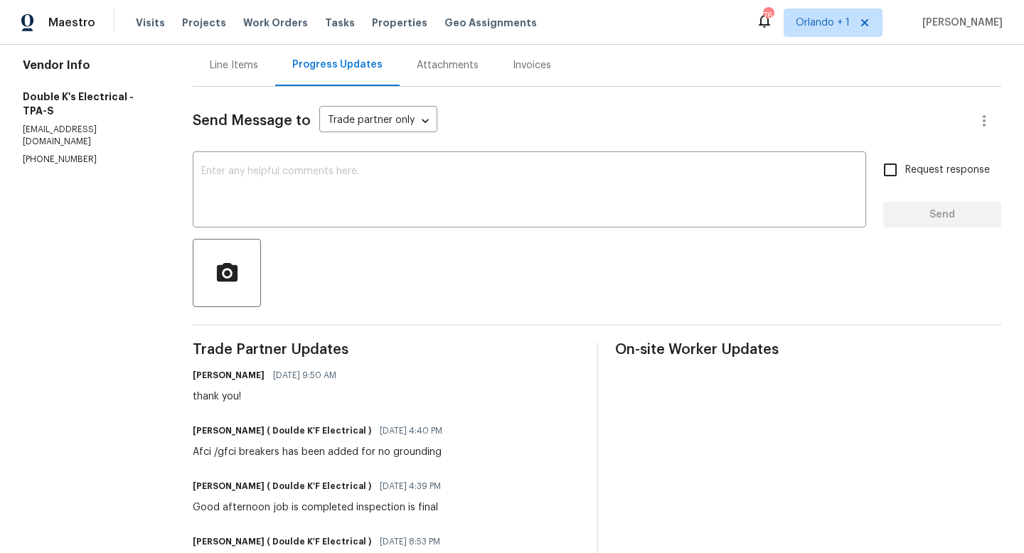
scroll to position [60, 0]
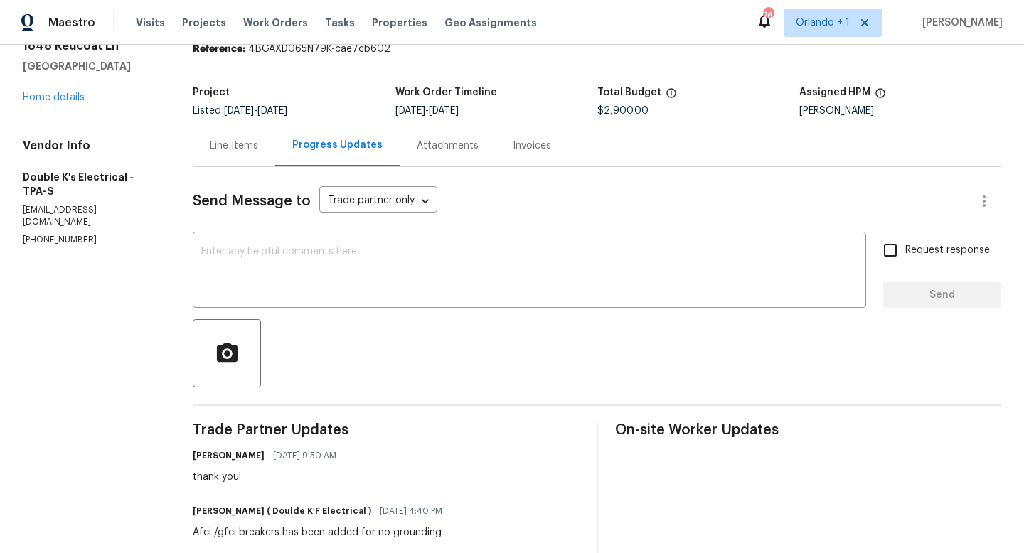
click at [437, 142] on div "Attachments" at bounding box center [448, 146] width 62 height 14
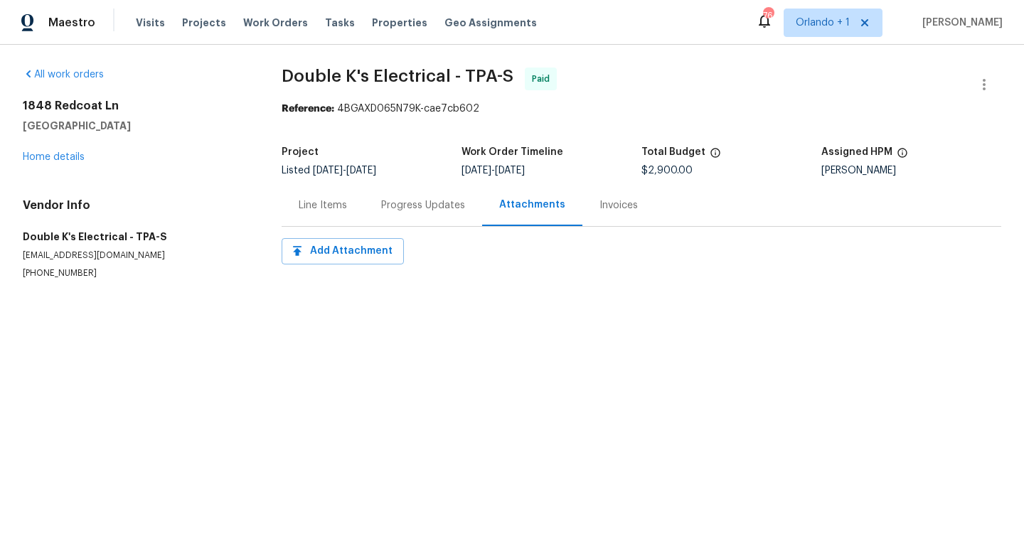
click at [417, 210] on div "Progress Updates" at bounding box center [423, 205] width 84 height 14
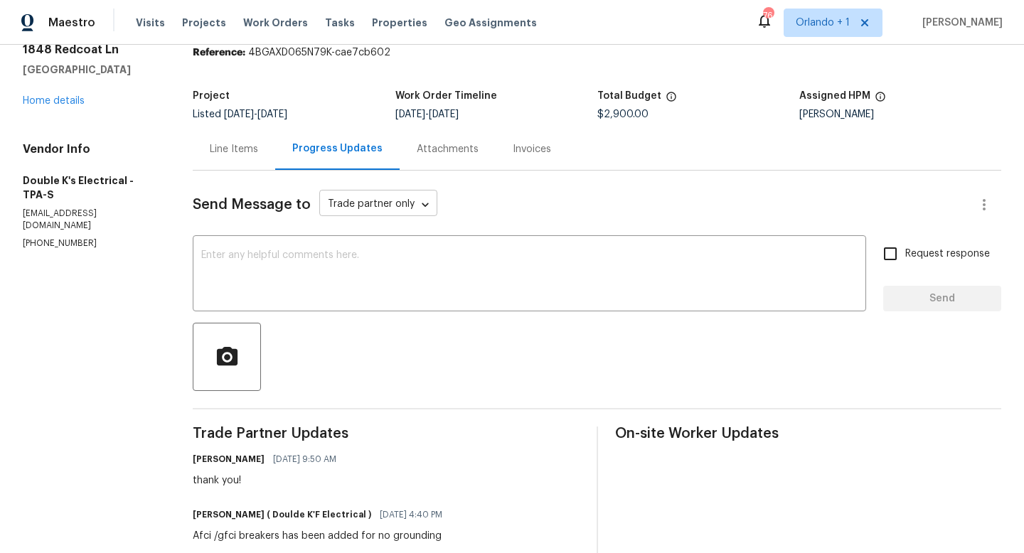
scroll to position [48, 0]
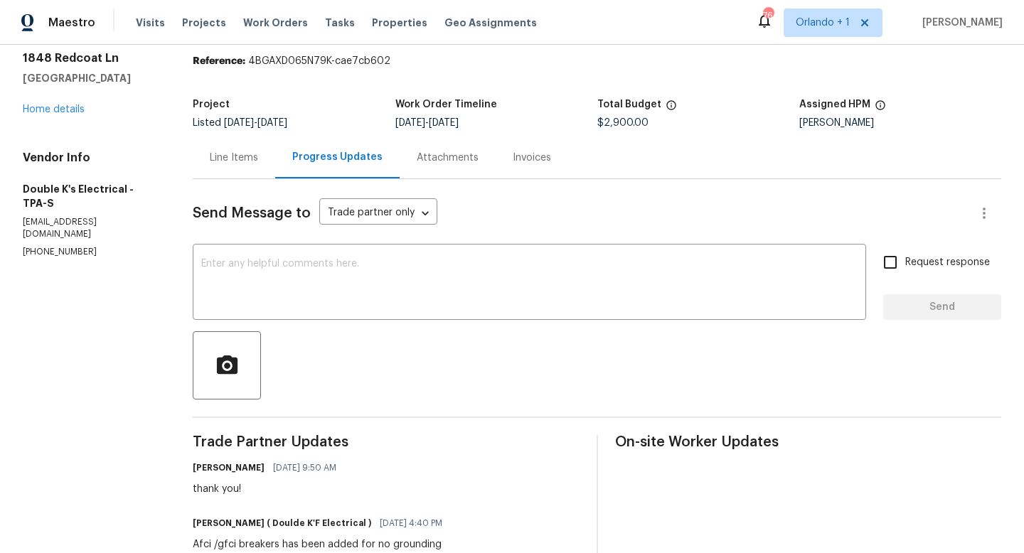
click at [428, 158] on div "Attachments" at bounding box center [448, 158] width 62 height 14
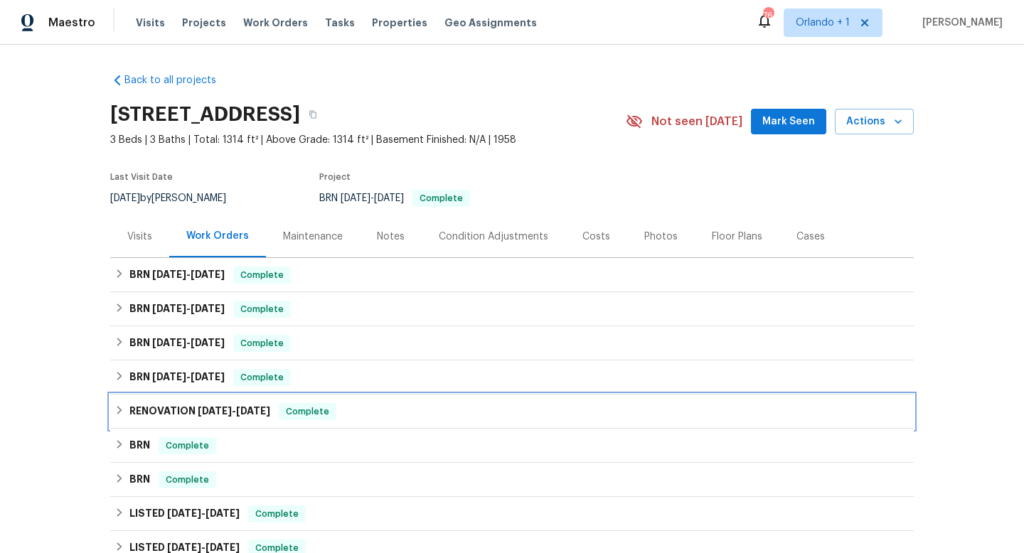
click at [126, 407] on div "RENOVATION [DATE] - [DATE] Complete" at bounding box center [511, 411] width 795 height 17
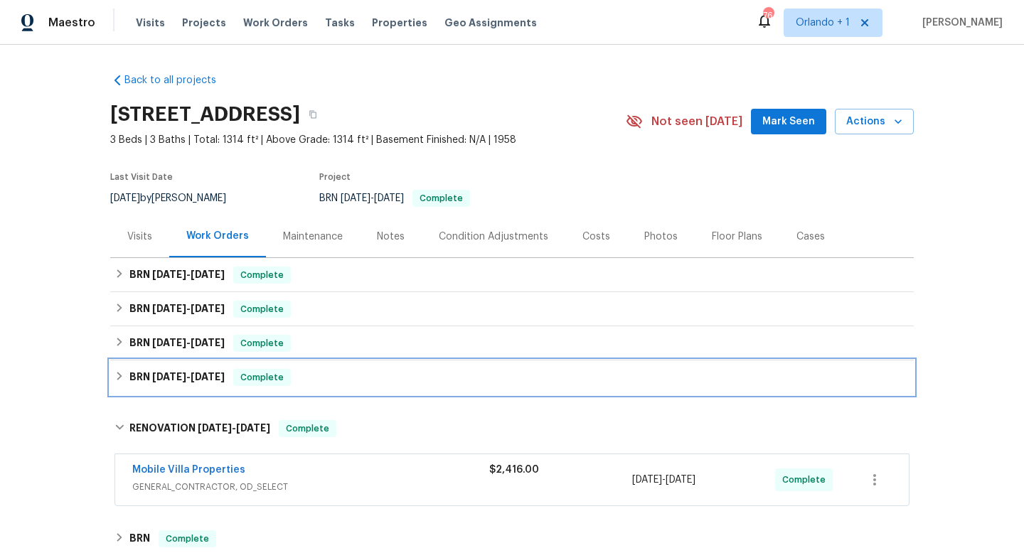
click at [127, 378] on div "BRN [DATE] - [DATE] Complete" at bounding box center [511, 377] width 795 height 17
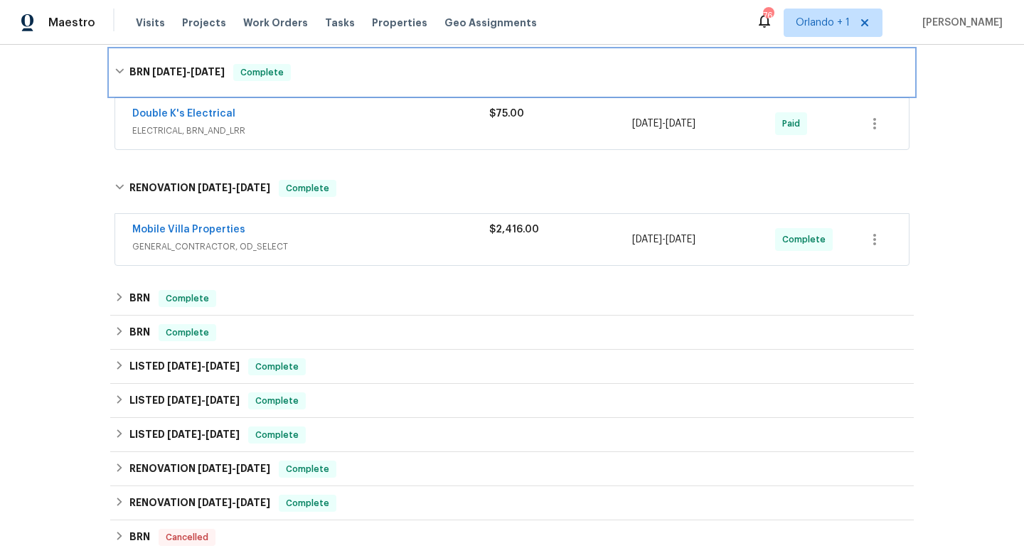
scroll to position [356, 0]
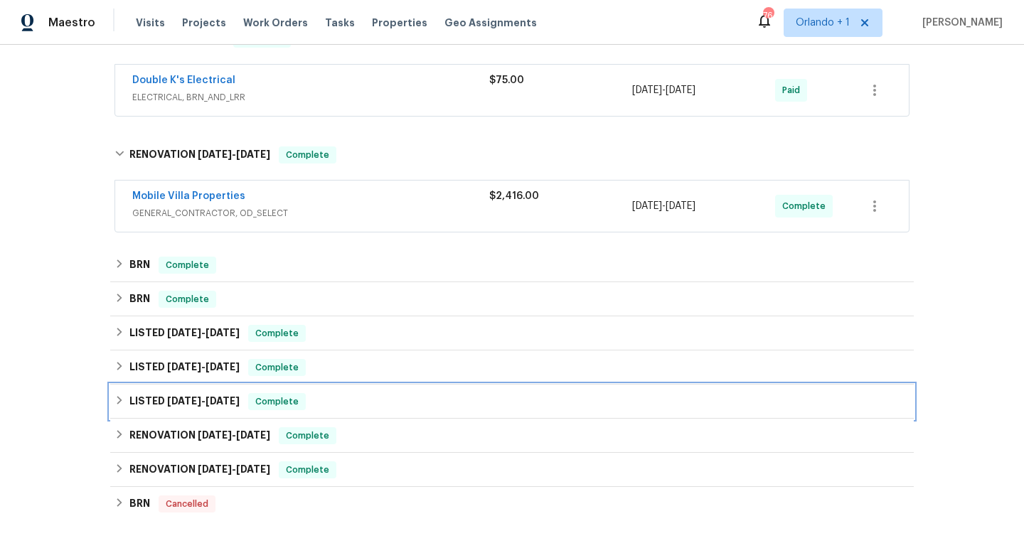
click at [144, 407] on h6 "LISTED [DATE] - [DATE]" at bounding box center [184, 401] width 110 height 17
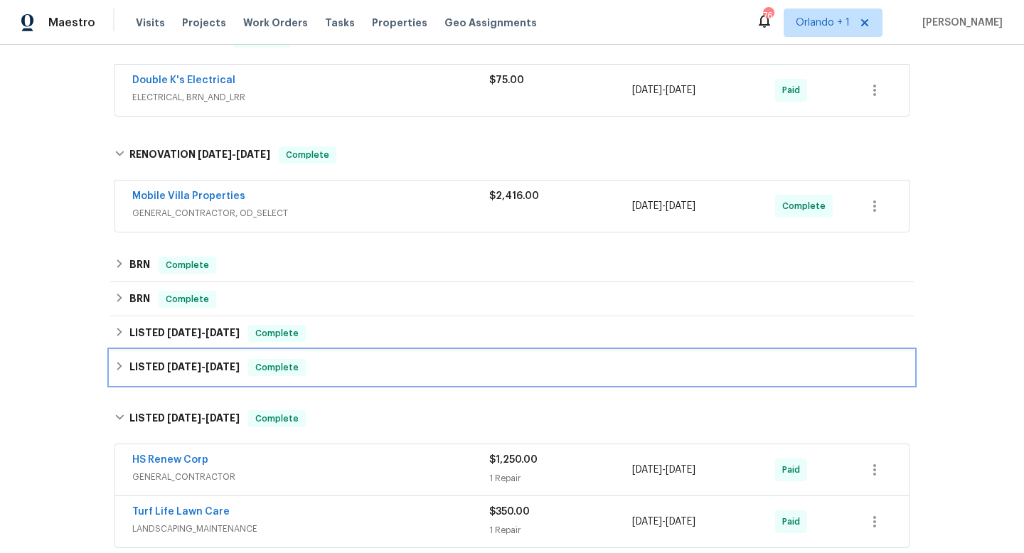
click at [172, 370] on span "[DATE]" at bounding box center [184, 367] width 34 height 10
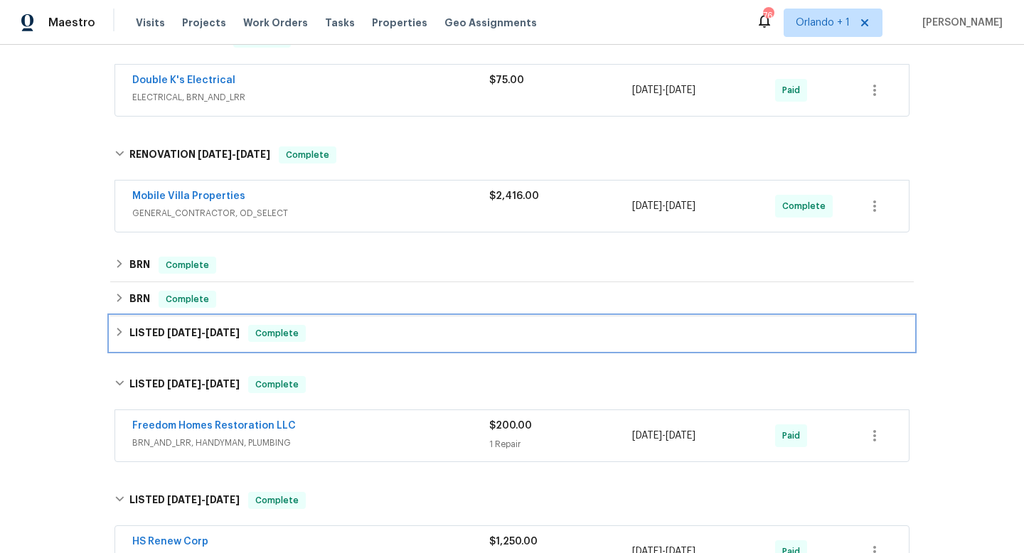
click at [186, 330] on span "[DATE]" at bounding box center [184, 333] width 34 height 10
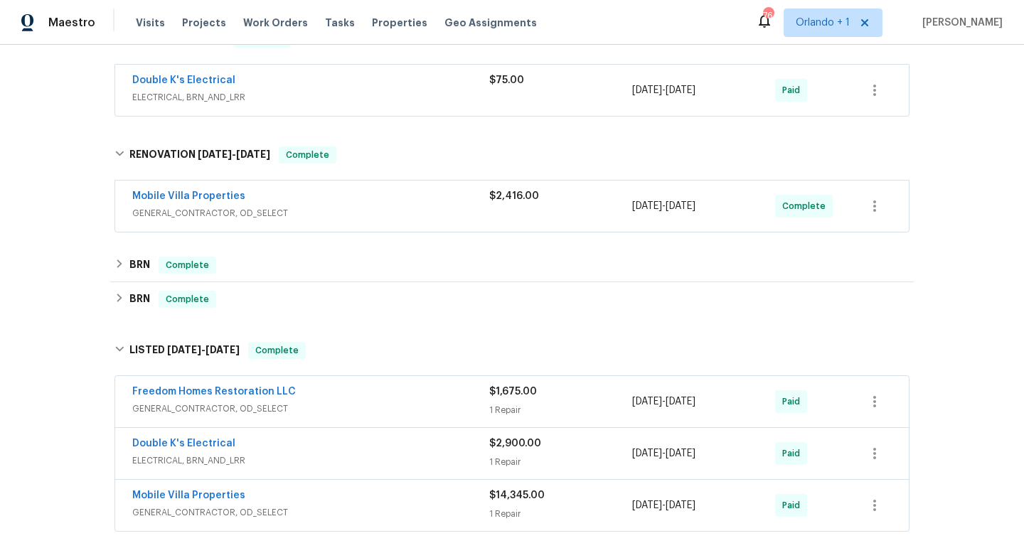
click at [317, 447] on div "Double K's Electrical" at bounding box center [310, 445] width 357 height 17
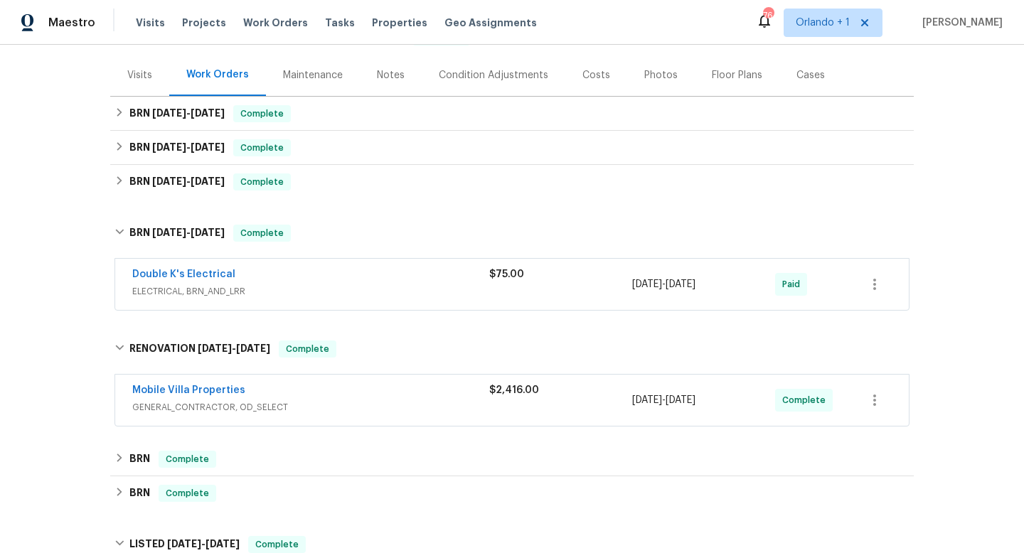
scroll to position [149, 0]
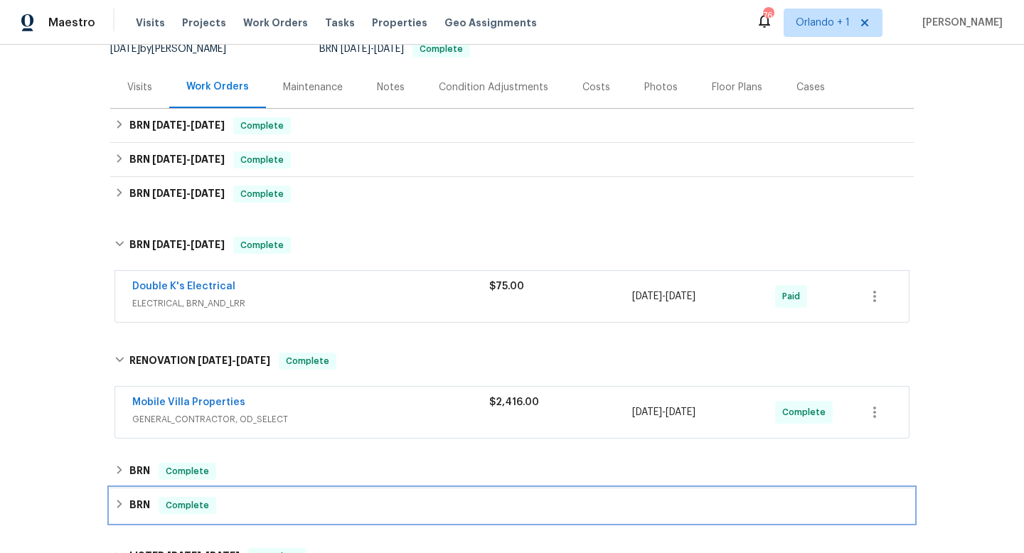
click at [236, 504] on div "BRN Complete" at bounding box center [511, 505] width 795 height 17
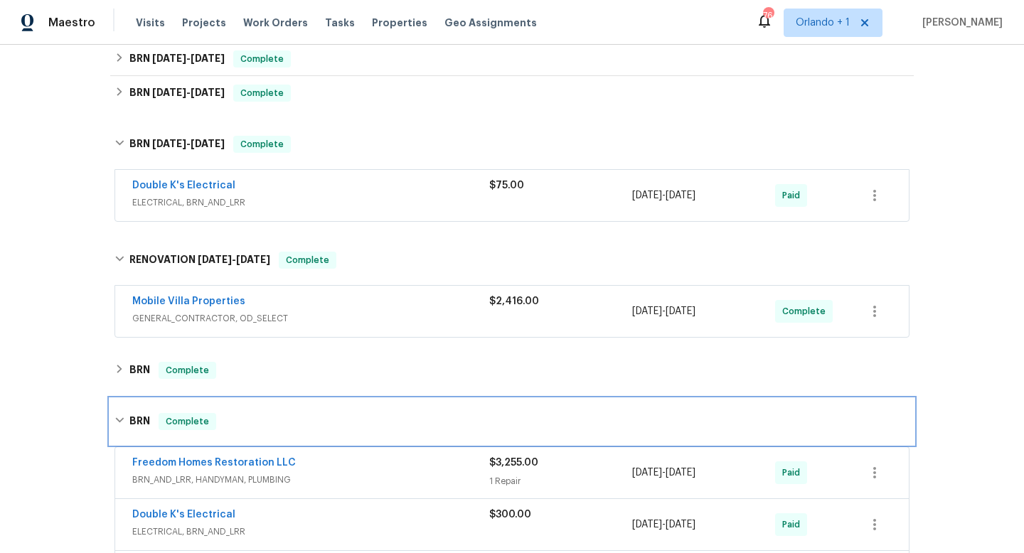
scroll to position [331, 0]
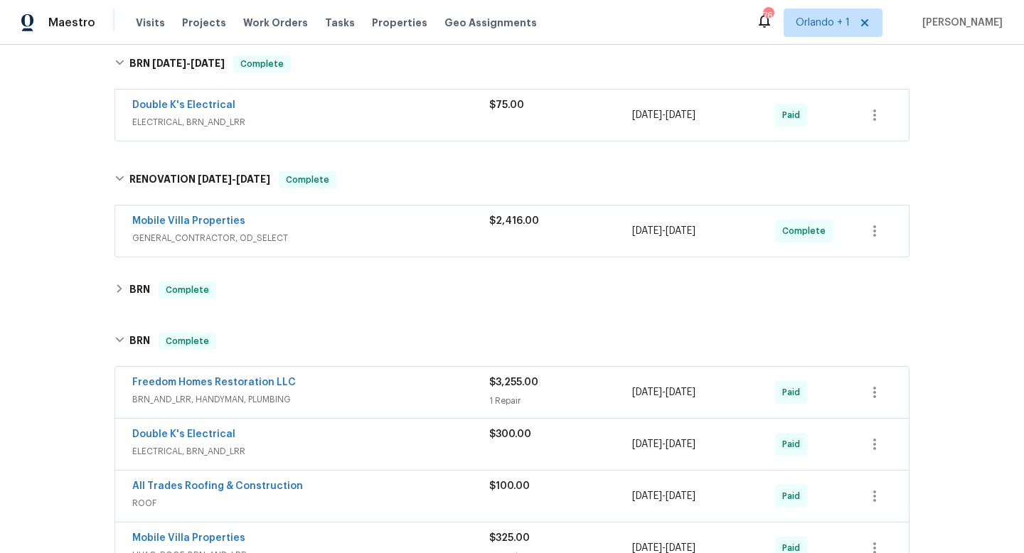
click at [271, 437] on div "Double K's Electrical" at bounding box center [310, 435] width 357 height 17
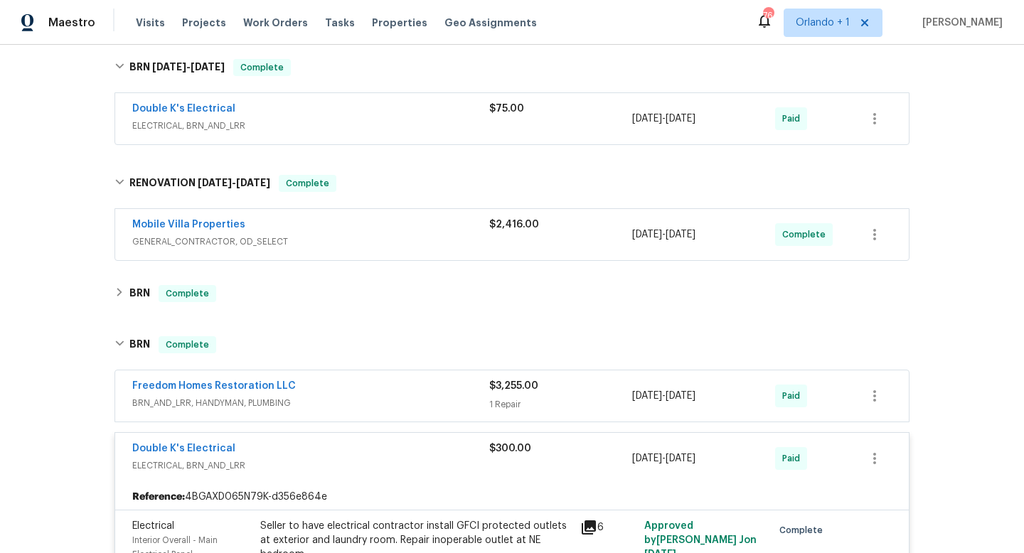
scroll to position [311, 0]
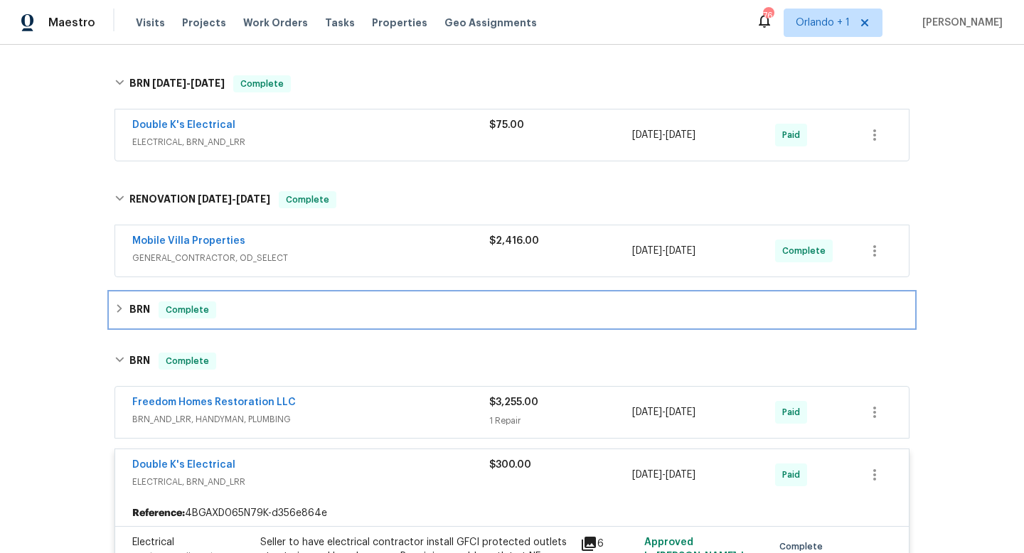
click at [304, 314] on div "BRN Complete" at bounding box center [511, 309] width 795 height 17
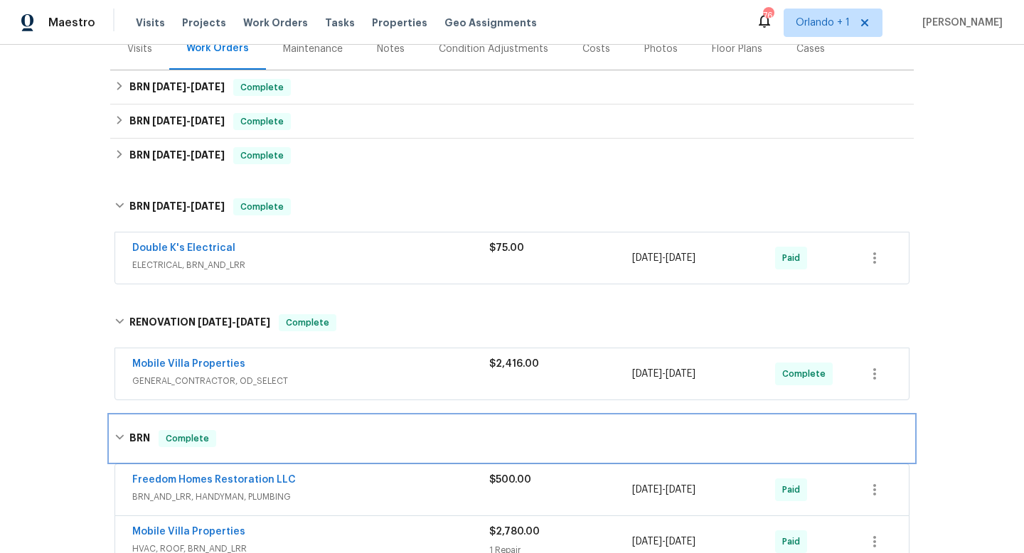
scroll to position [151, 0]
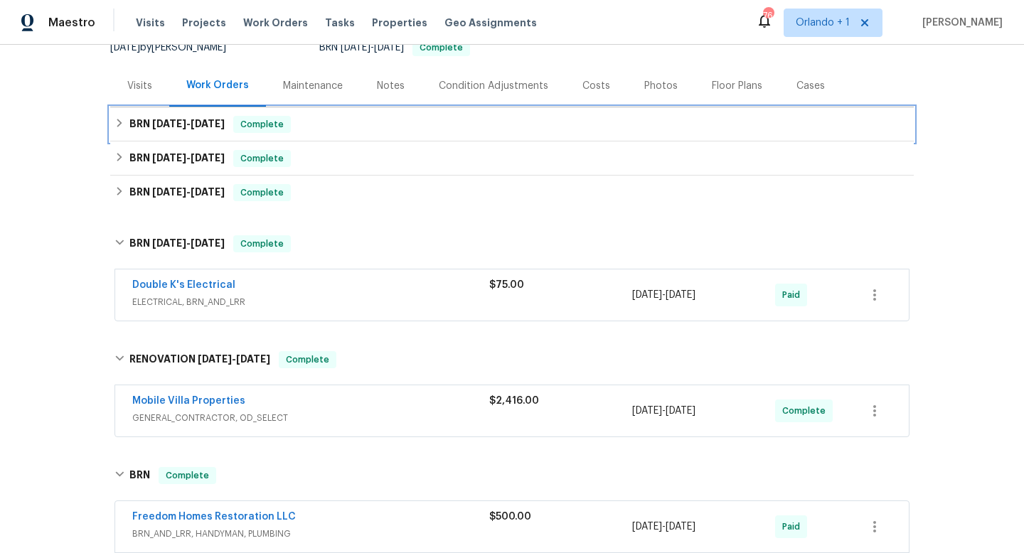
click at [225, 129] on h6 "BRN 8/26/25 - 9/4/25" at bounding box center [176, 124] width 95 height 17
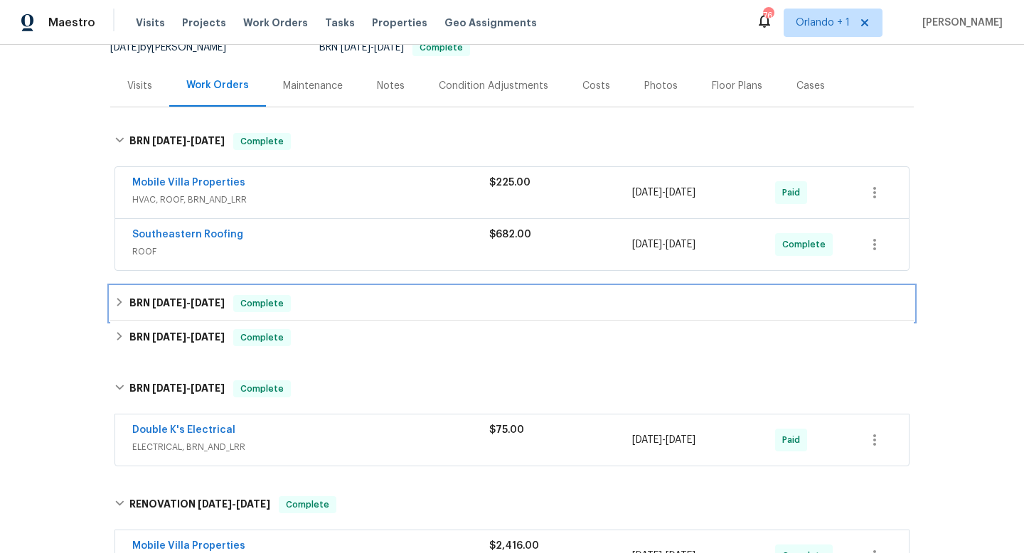
click at [230, 294] on div "BRN 7/29/25 - 8/1/25 Complete" at bounding box center [511, 304] width 803 height 34
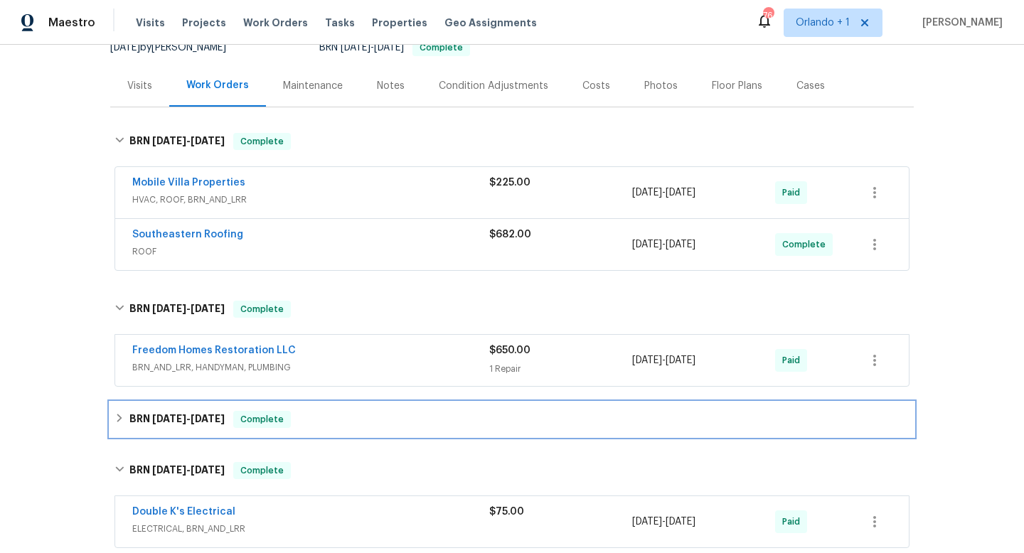
click at [262, 423] on span "Complete" at bounding box center [262, 419] width 55 height 14
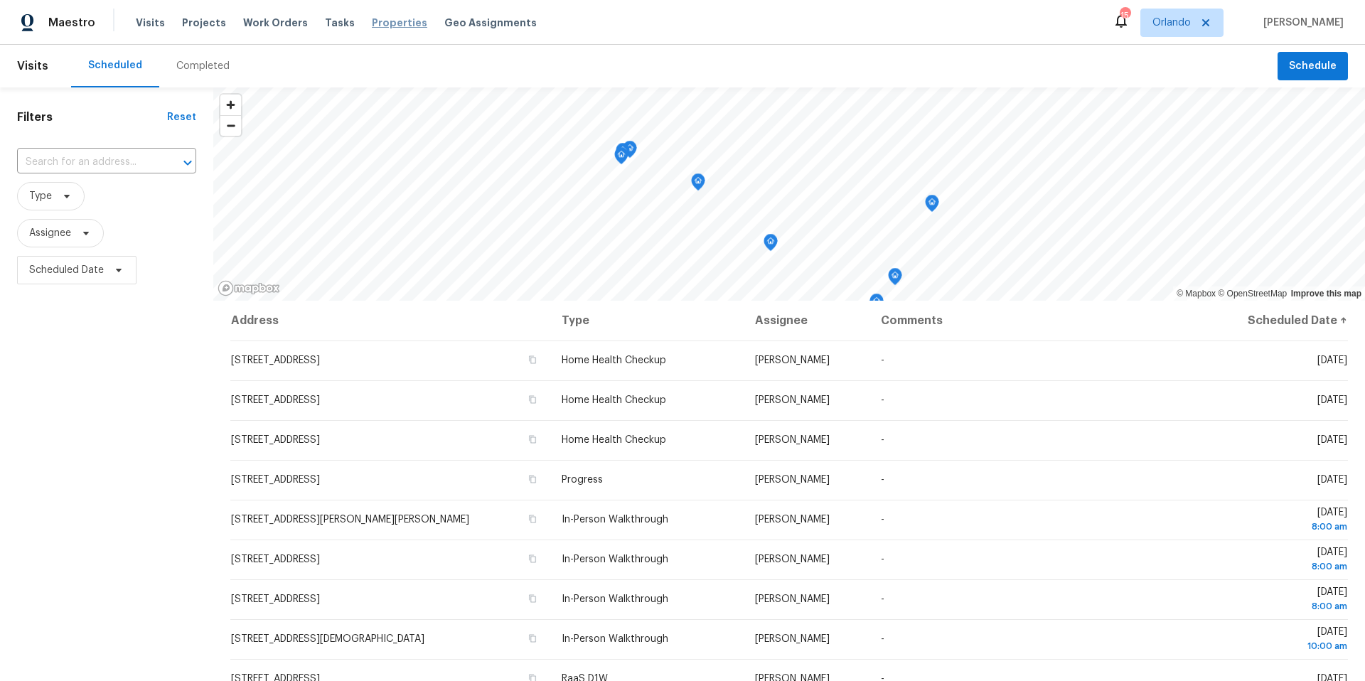
click at [388, 22] on span "Properties" at bounding box center [399, 23] width 55 height 14
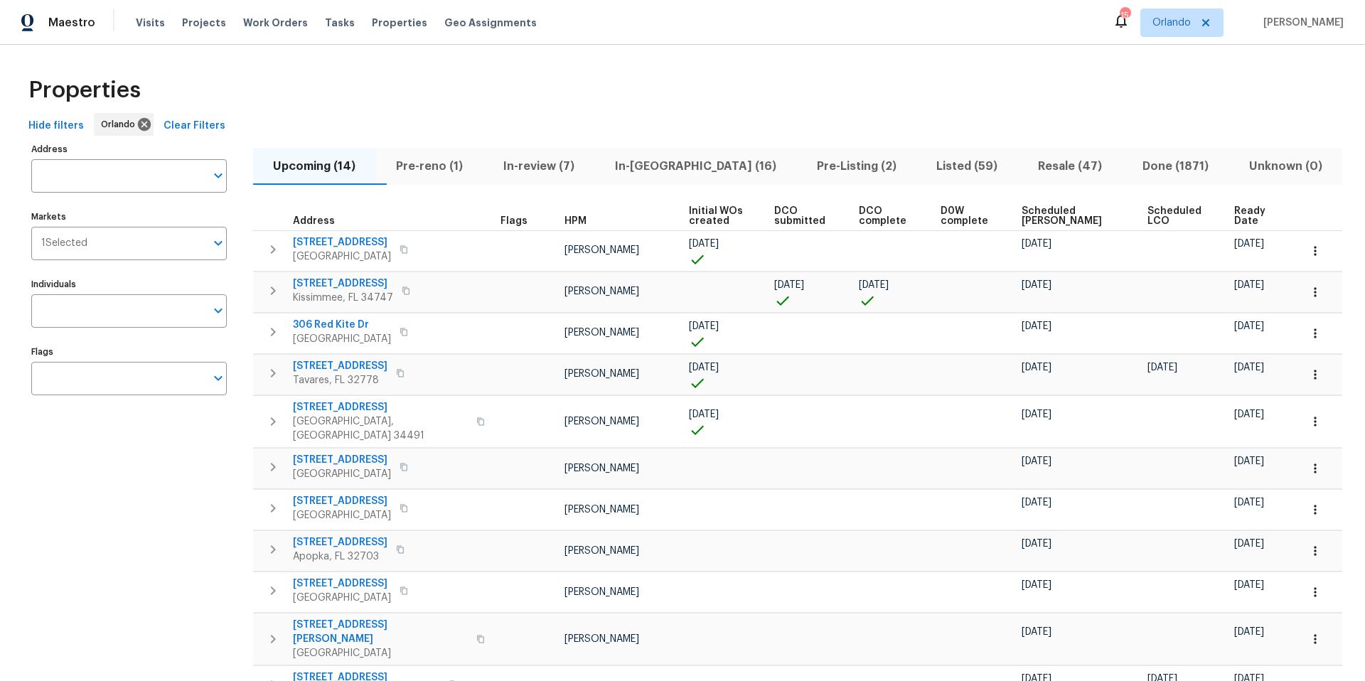
click at [931, 163] on span "Listed (59)" at bounding box center [967, 166] width 85 height 20
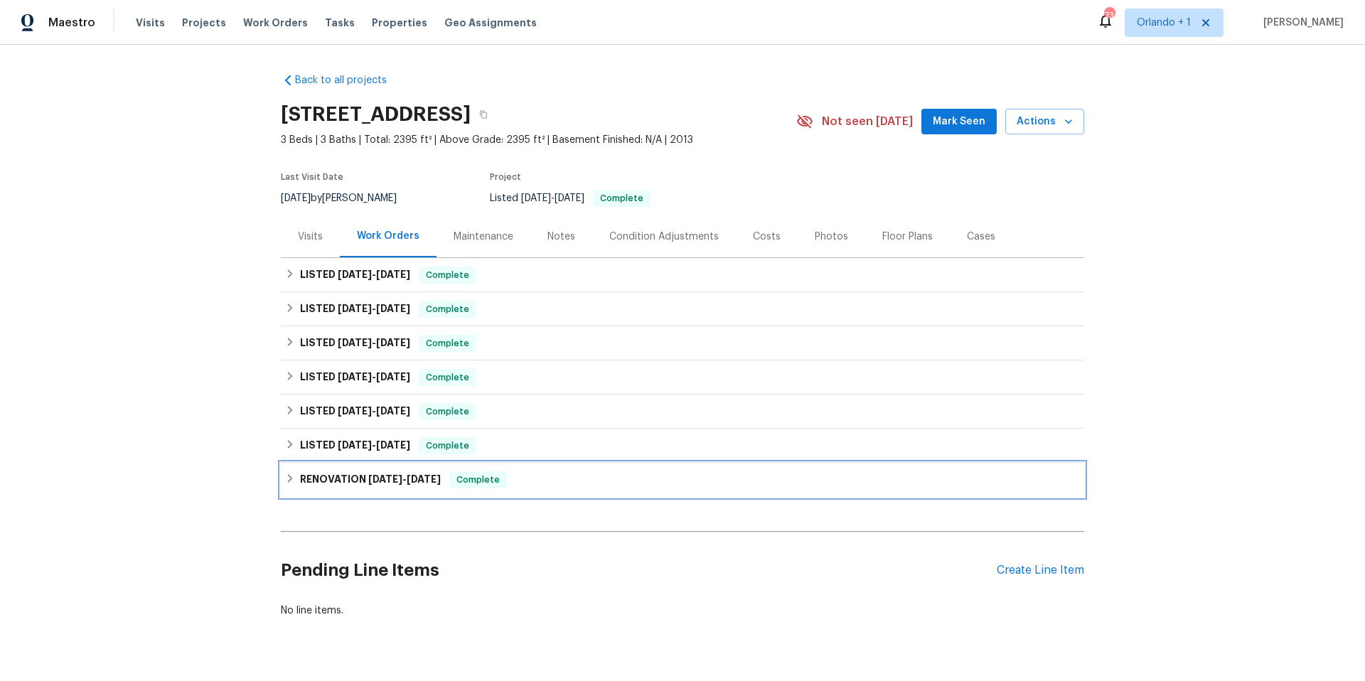
click at [291, 481] on icon at bounding box center [290, 479] width 10 height 10
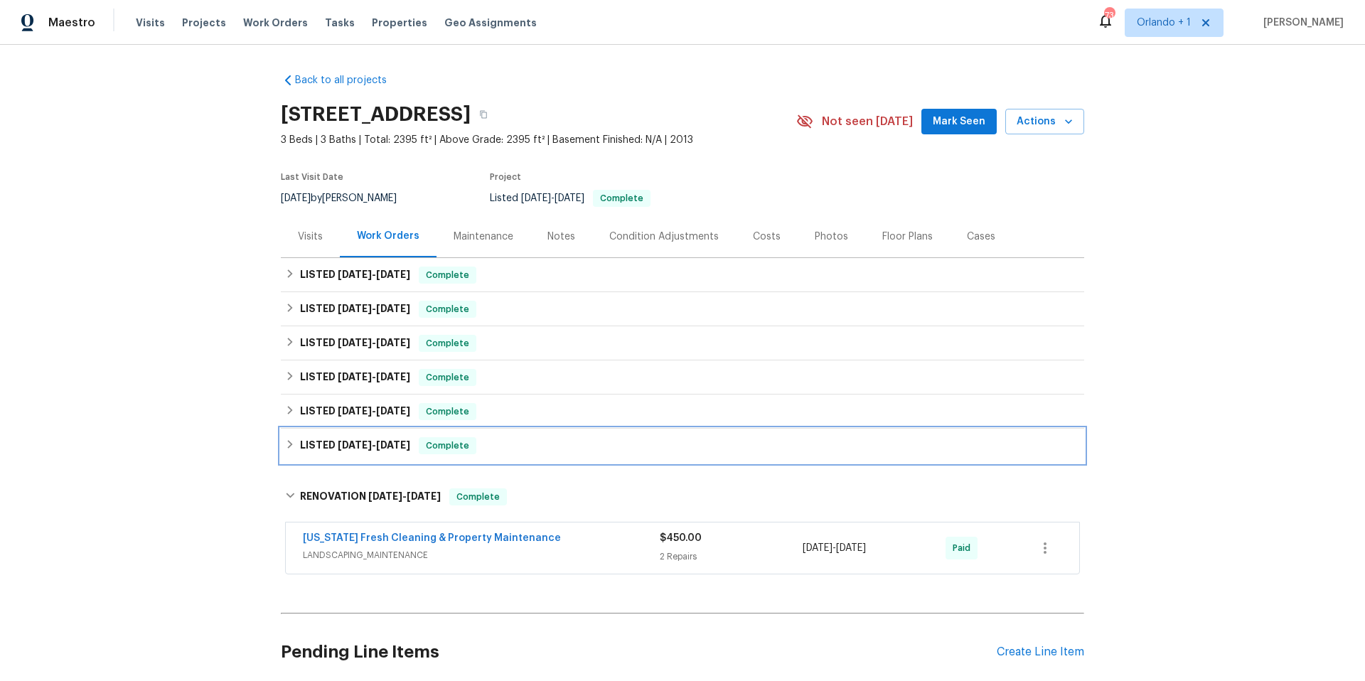
click at [287, 443] on icon at bounding box center [290, 444] width 10 height 10
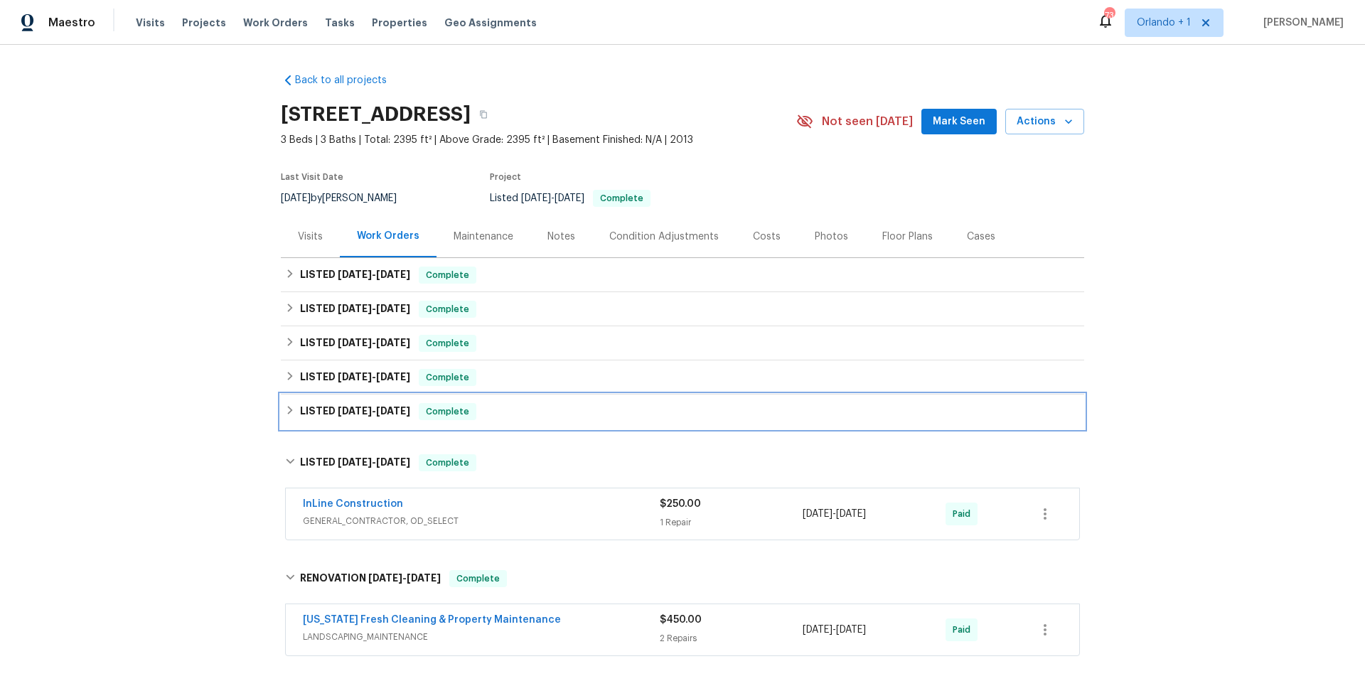
click at [294, 411] on icon at bounding box center [290, 410] width 10 height 10
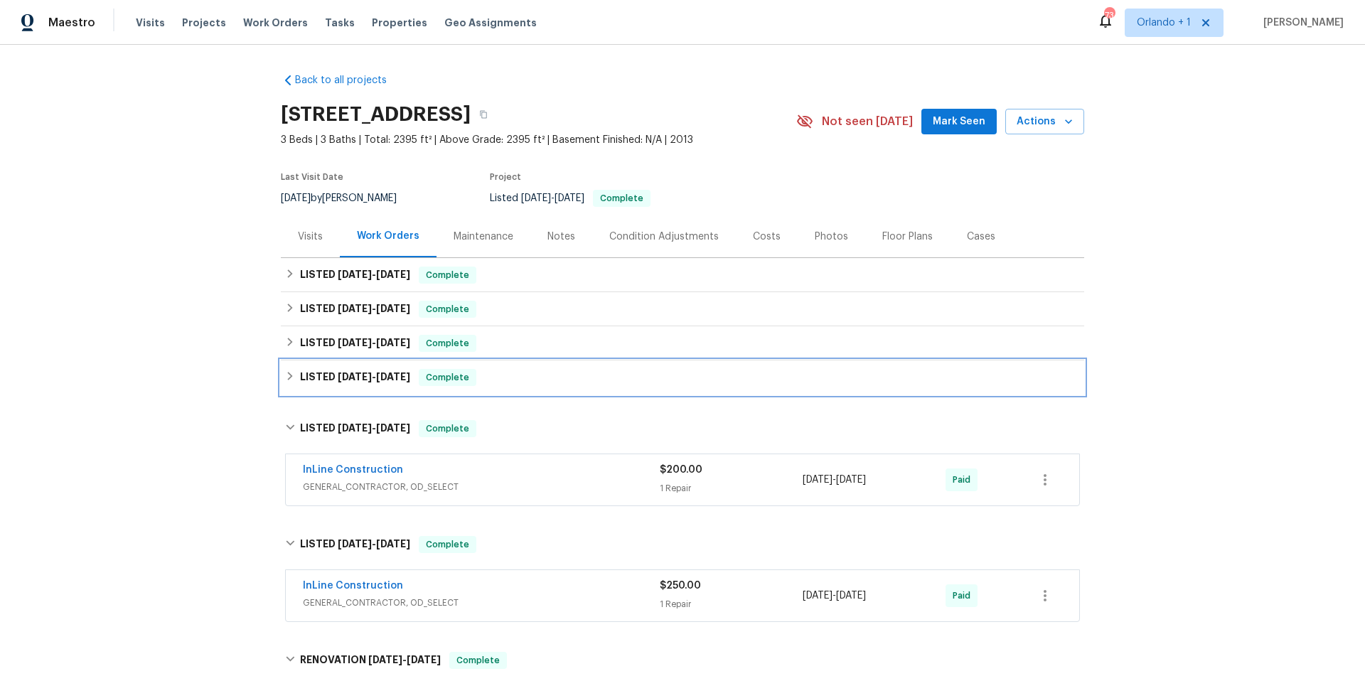
click at [296, 375] on div "LISTED [DATE] - [DATE] Complete" at bounding box center [682, 377] width 795 height 17
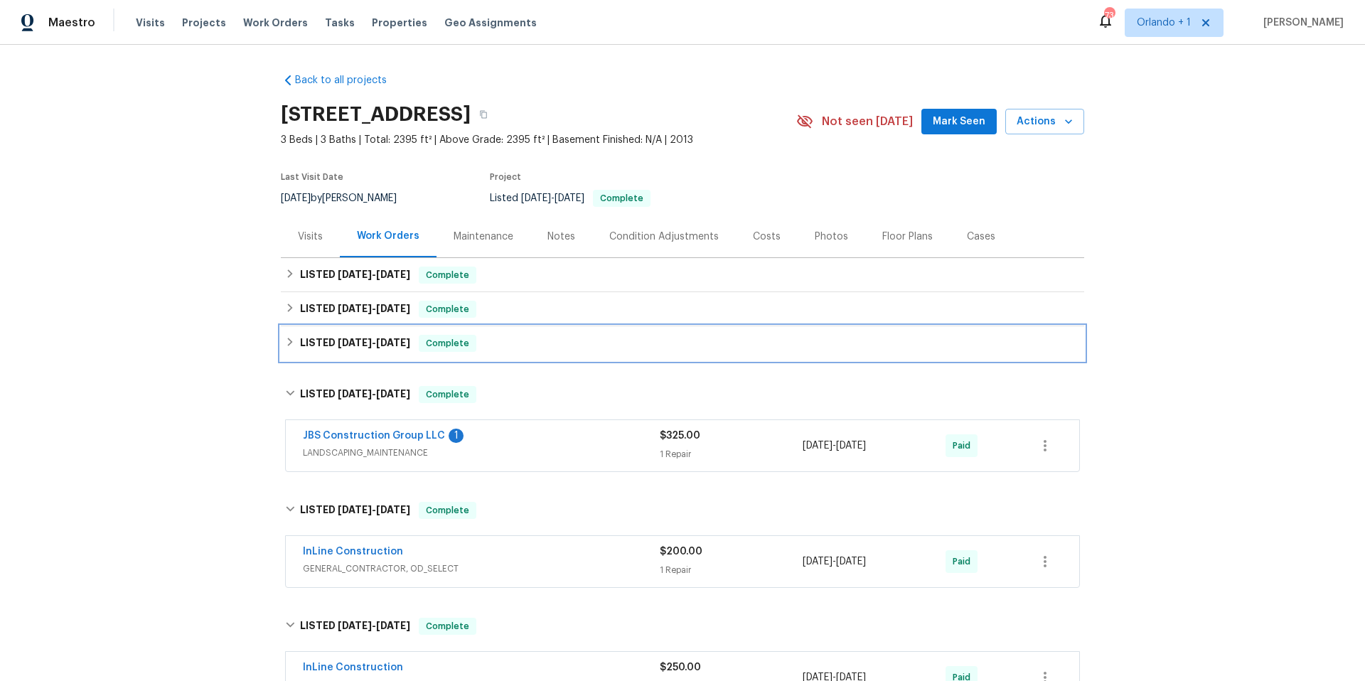
click at [296, 337] on div "LISTED [DATE] - [DATE] Complete" at bounding box center [682, 343] width 795 height 17
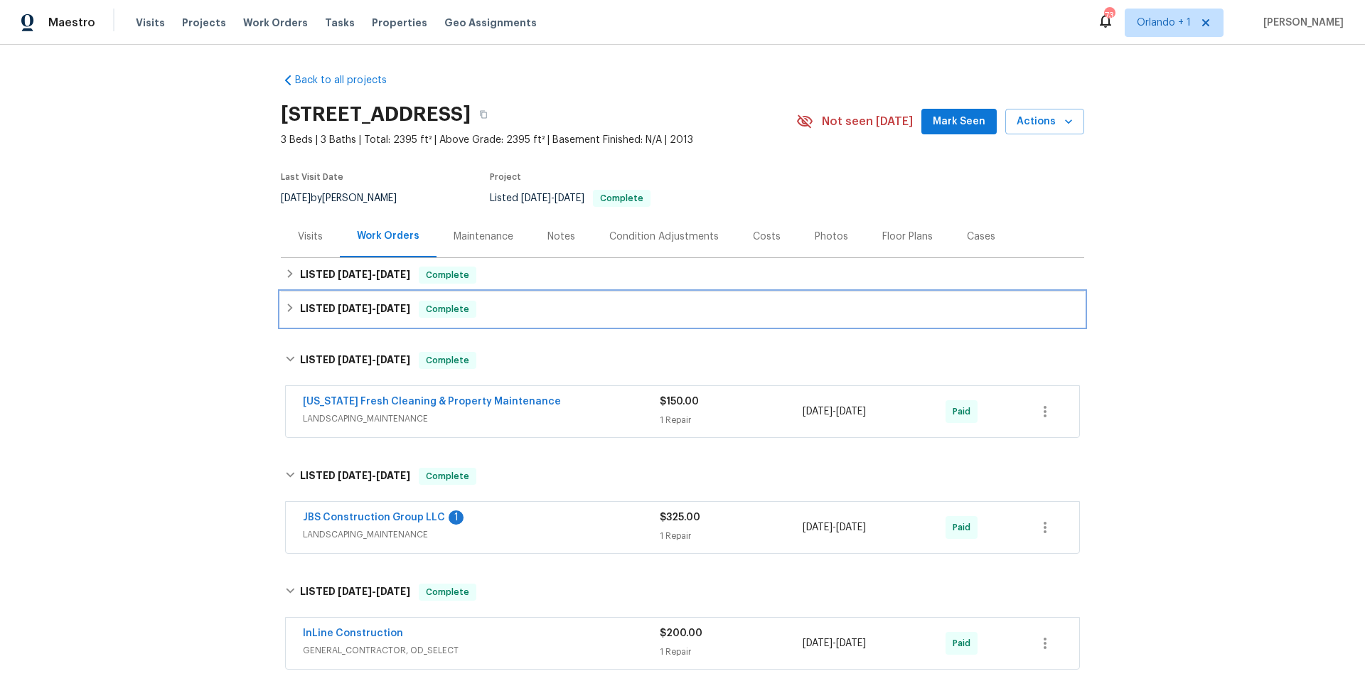
click at [292, 309] on icon at bounding box center [290, 308] width 10 height 10
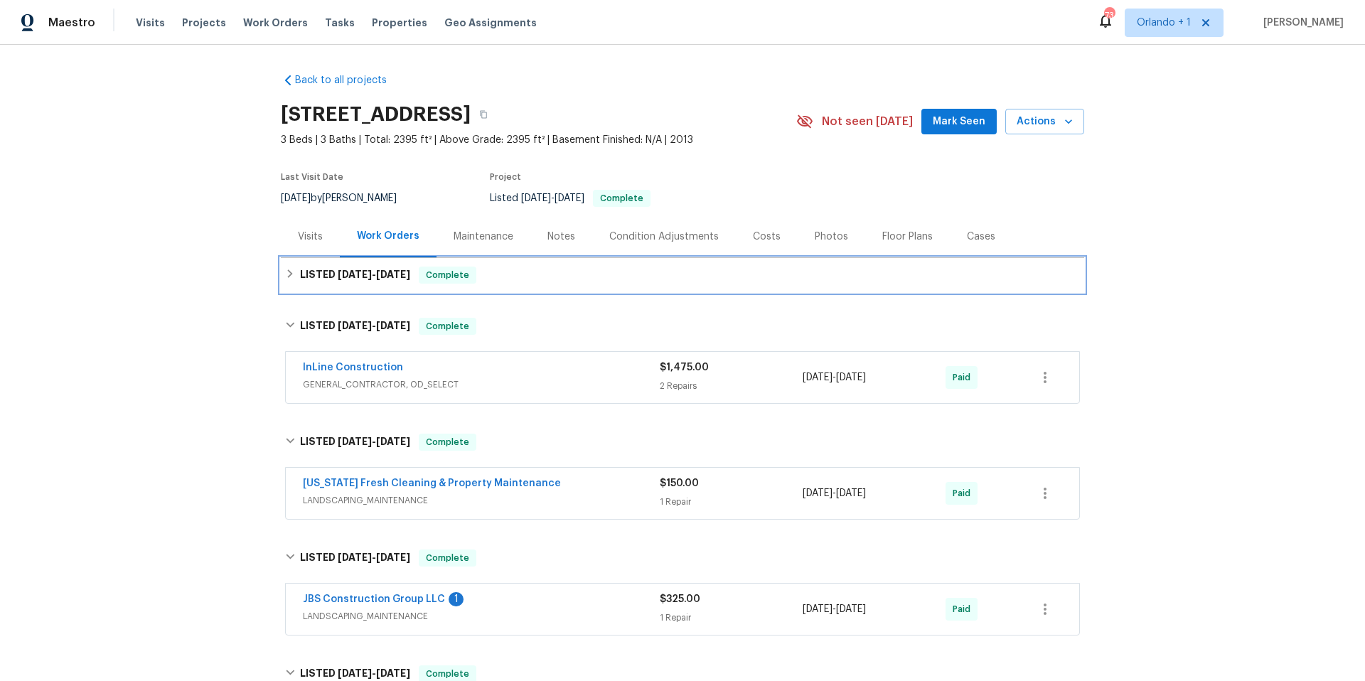
click at [294, 279] on div "LISTED [DATE] - [DATE] Complete" at bounding box center [682, 275] width 795 height 17
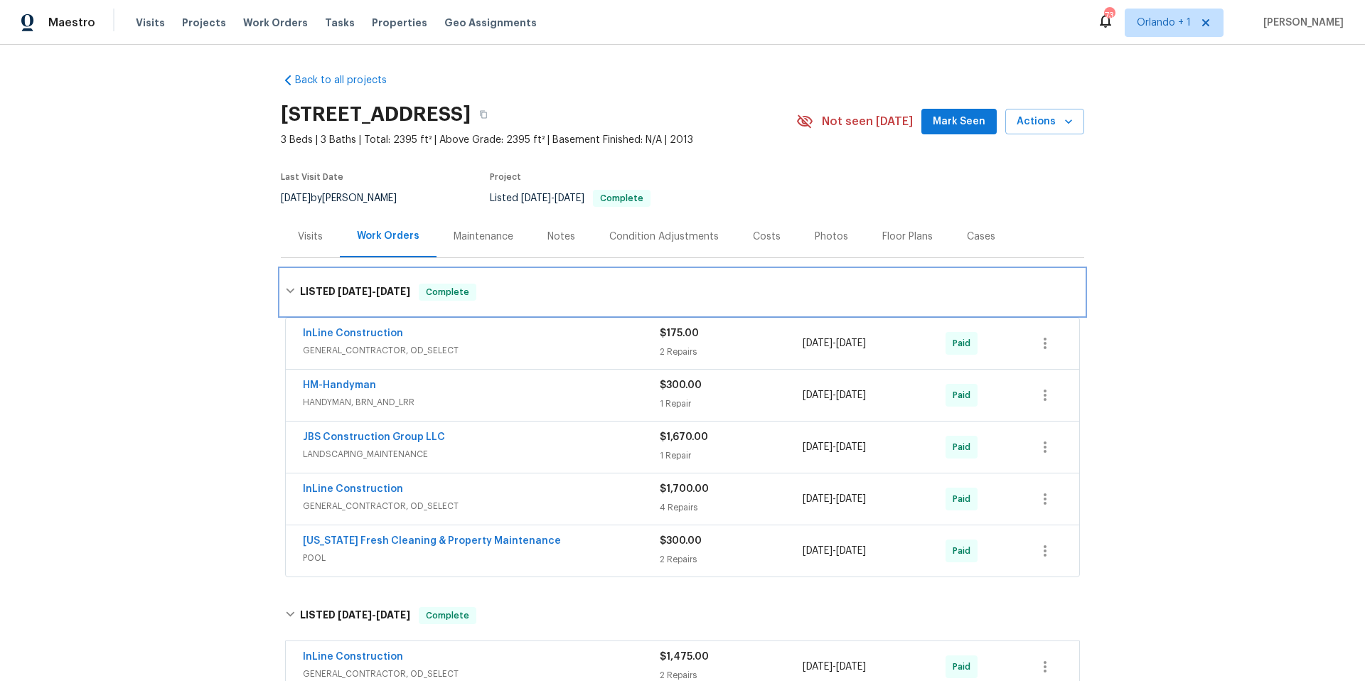
click at [290, 290] on icon at bounding box center [290, 291] width 10 height 10
